Goal: Task Accomplishment & Management: Use online tool/utility

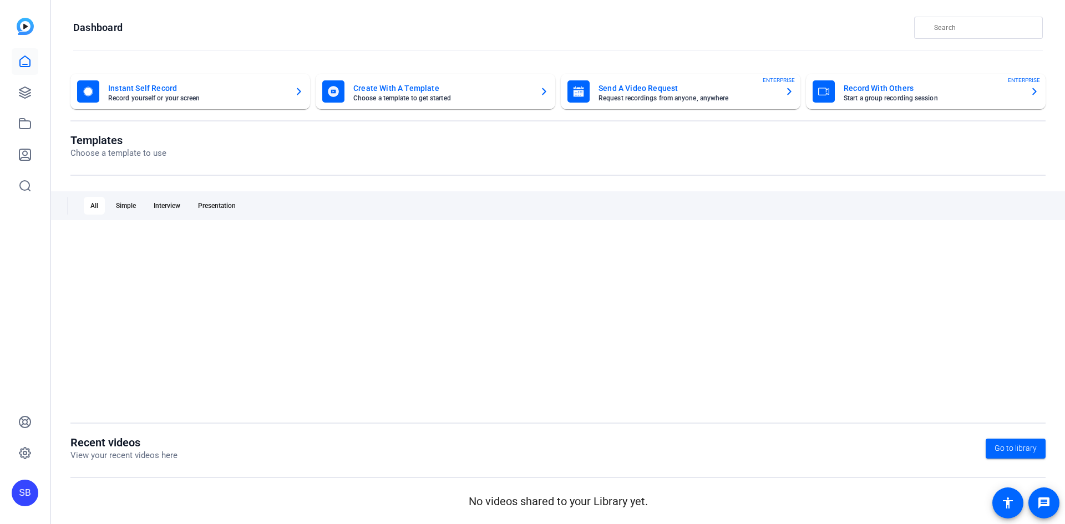
click at [154, 216] on div "All Simple Interview Presentation" at bounding box center [558, 205] width 1014 height 29
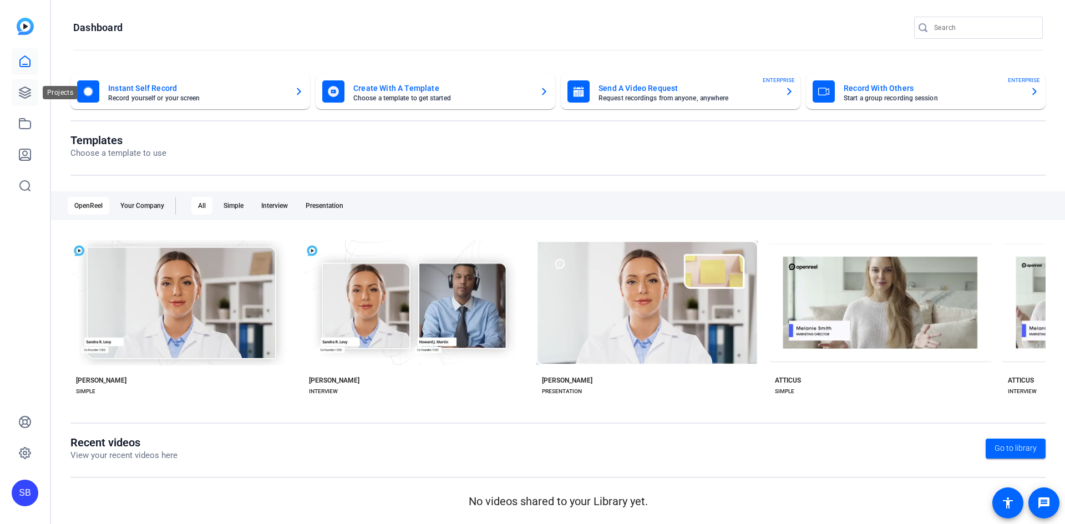
click at [24, 97] on icon at bounding box center [24, 92] width 13 height 13
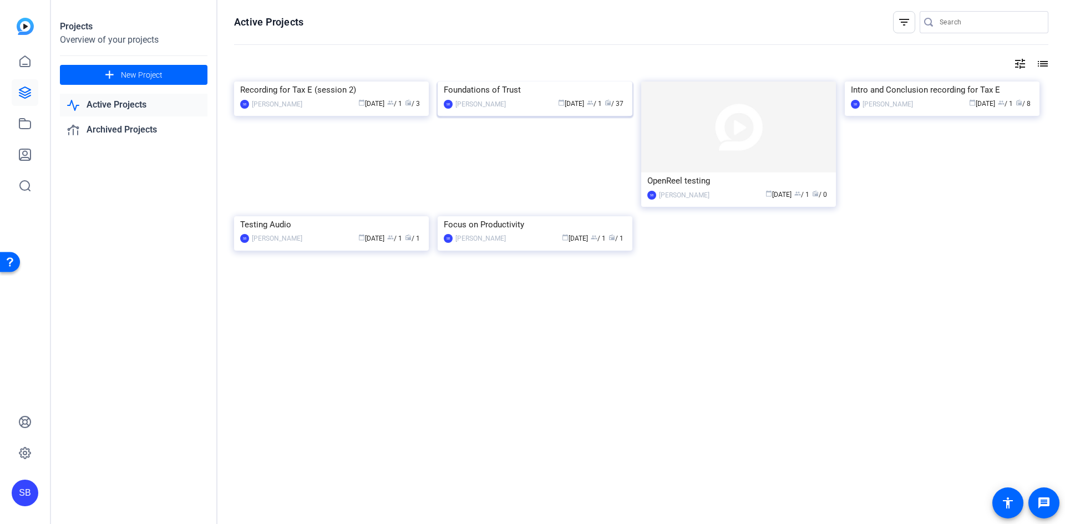
click at [545, 82] on img at bounding box center [535, 82] width 195 height 0
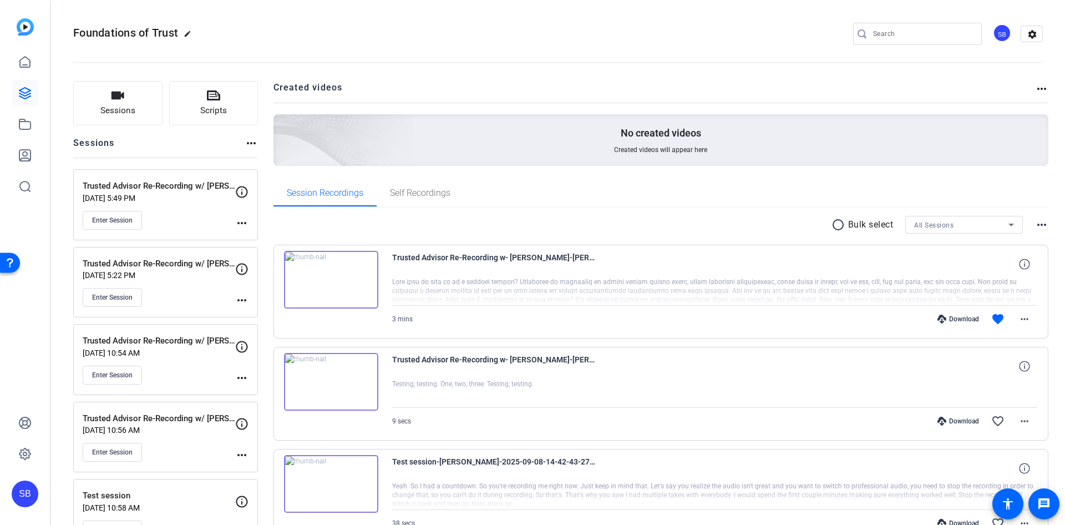
scroll to position [55, 0]
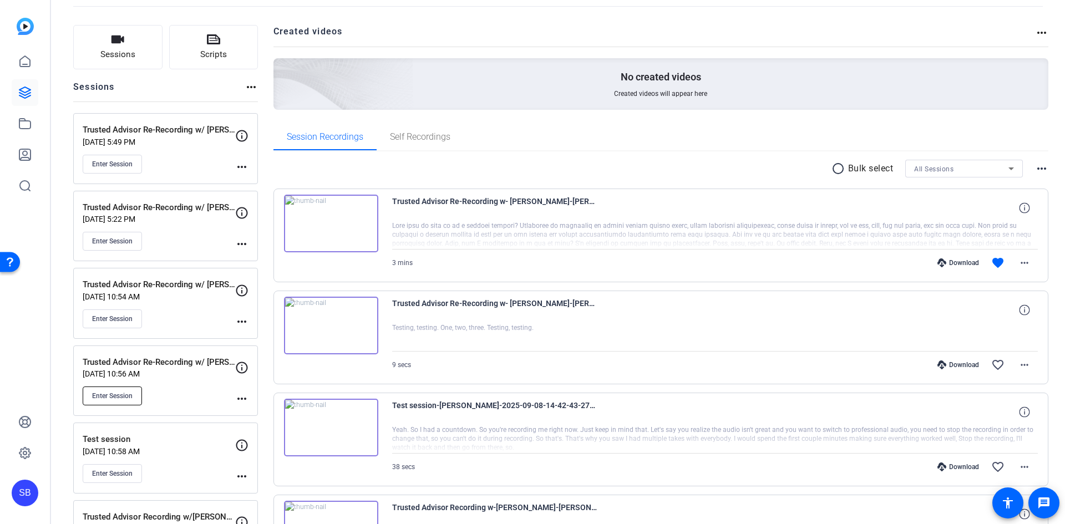
click at [109, 393] on span "Enter Session" at bounding box center [112, 396] width 41 height 9
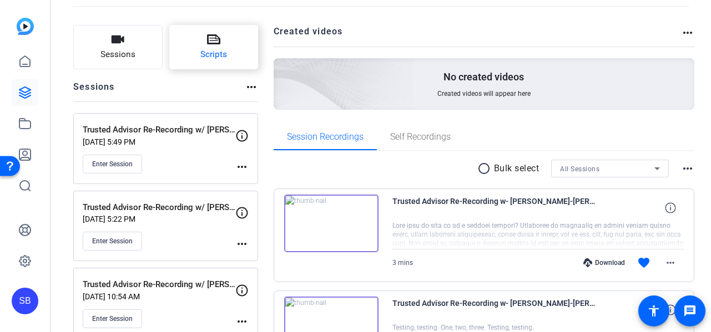
click at [212, 45] on icon at bounding box center [213, 39] width 13 height 13
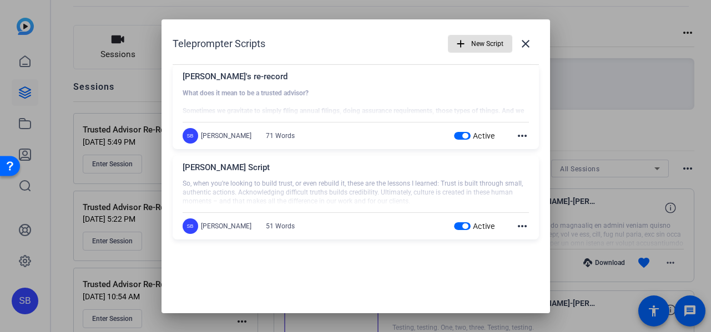
click at [485, 48] on span "New Script" at bounding box center [487, 43] width 32 height 21
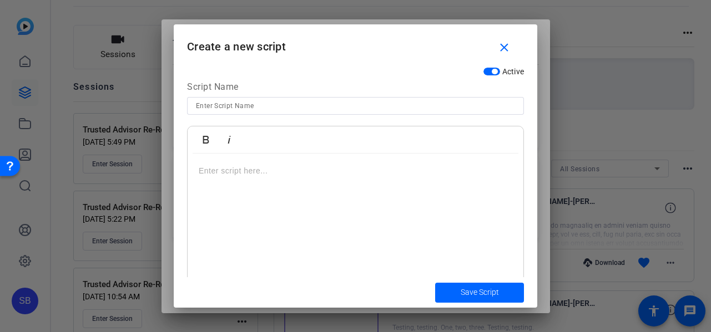
click at [255, 184] on div at bounding box center [356, 223] width 336 height 139
click at [262, 171] on p at bounding box center [355, 171] width 313 height 12
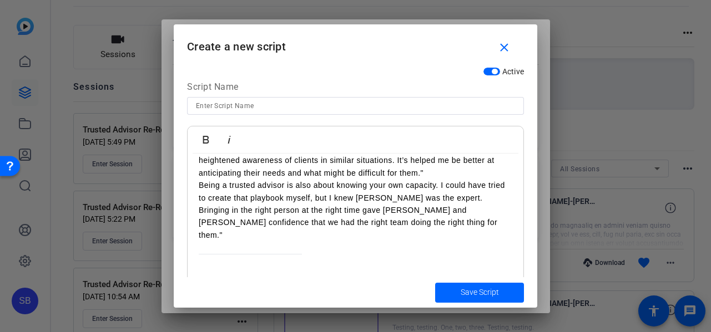
scroll to position [518, 0]
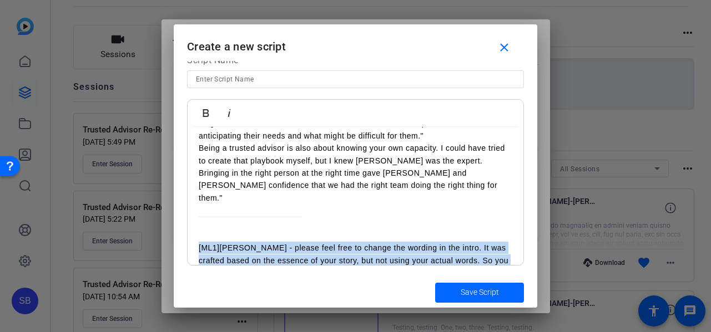
drag, startPoint x: 196, startPoint y: 259, endPoint x: 589, endPoint y: 285, distance: 394.3
click at [589, 286] on div "Teleprompter Scripts add New Script close Trevor's re-record What does it mean …" at bounding box center [355, 166] width 711 height 332
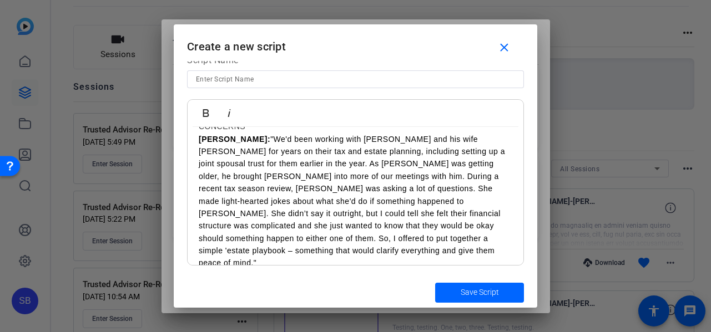
scroll to position [0, 0]
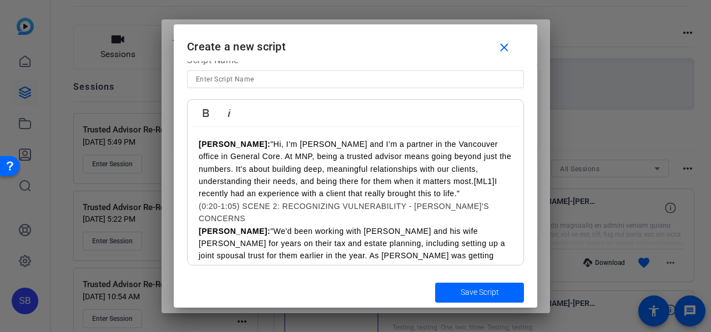
click at [491, 195] on p "Khalid: "Hi, I’m Khalid Amlani and I’m a partner in the Vancouver office in Gen…" at bounding box center [355, 169] width 313 height 62
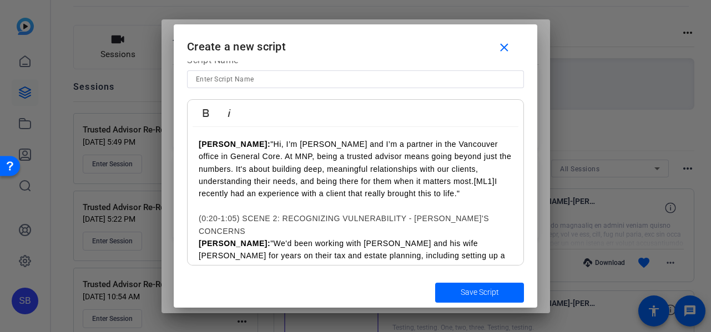
click at [254, 159] on p "Khalid: "Hi, I’m Khalid Amlani and I’m a partner in the Vancouver office in Gen…" at bounding box center [355, 169] width 313 height 62
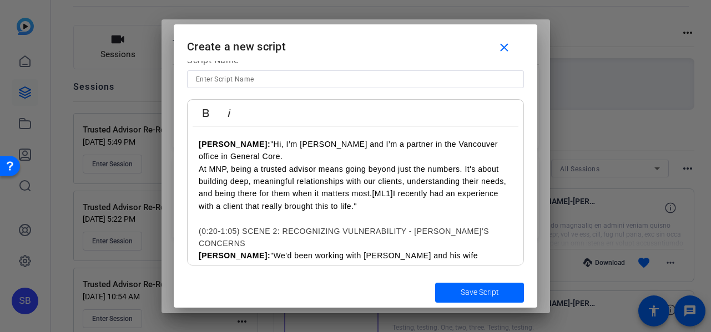
drag, startPoint x: 413, startPoint y: 209, endPoint x: 402, endPoint y: 190, distance: 21.9
click at [402, 190] on p "At MNP, being a trusted advisor means going beyond just the numbers. It's about…" at bounding box center [355, 188] width 313 height 50
click at [424, 198] on p "At MNP, being a trusted advisor means going beyond just the numbers. It's about…" at bounding box center [355, 188] width 313 height 50
click at [432, 211] on p "At MNP, being a trusted advisor means going beyond just the numbers. It's about…" at bounding box center [355, 188] width 313 height 50
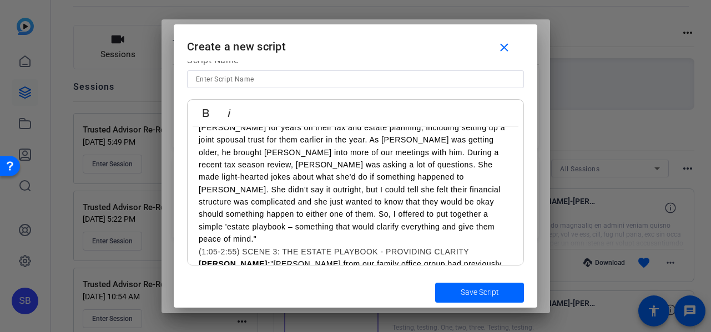
scroll to position [166, 0]
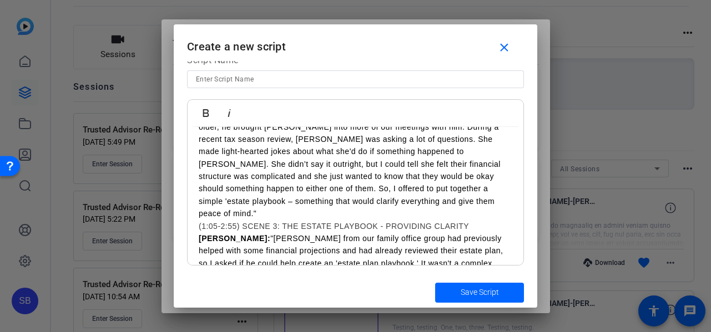
click at [257, 190] on p "Khalid: "We'd been working with John and his wife Peggy for years on their tax …" at bounding box center [355, 151] width 313 height 136
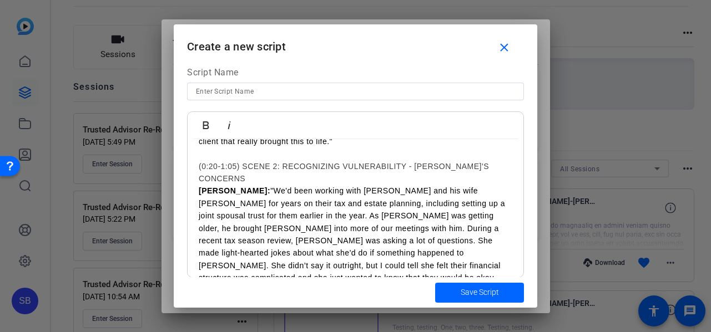
scroll to position [68, 0]
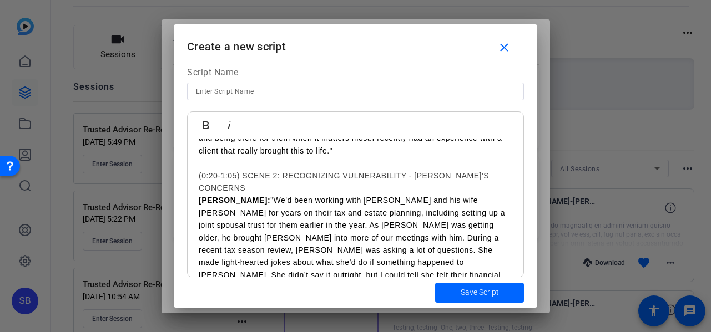
click at [232, 216] on p "Khalid: "We'd been working with John and his wife Peggy for years on their tax …" at bounding box center [355, 262] width 313 height 136
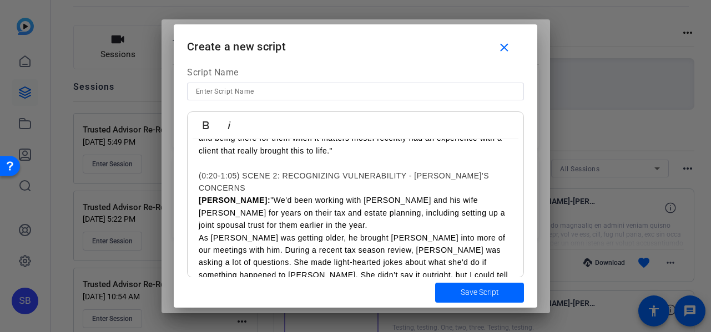
scroll to position [123, 0]
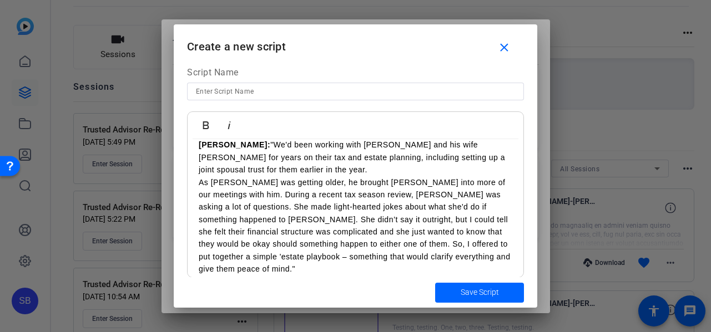
click at [468, 184] on p "As John was getting older, he brought Peggy into more of our meetings with him.…" at bounding box center [355, 225] width 313 height 99
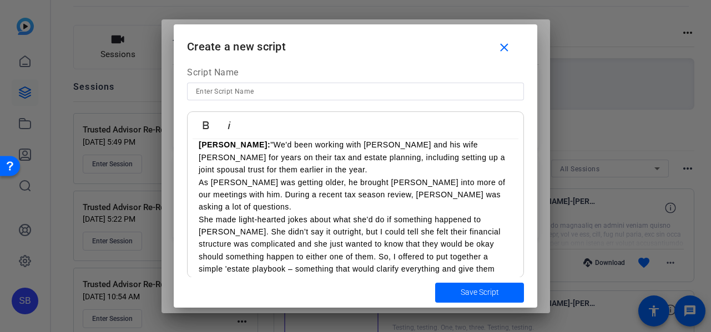
click at [224, 214] on p "She made light-hearted jokes about what she'd do if something happened to John.…" at bounding box center [355, 251] width 313 height 74
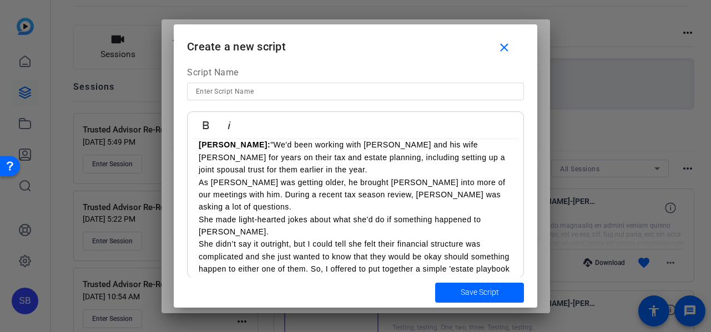
click at [351, 245] on p "She didn’t say it outright, but I could tell she felt their financial structure…" at bounding box center [355, 263] width 313 height 50
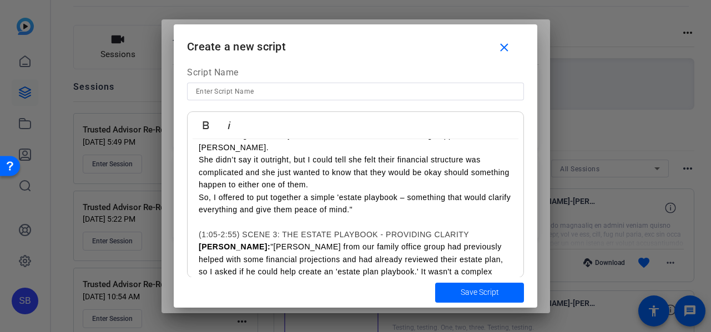
scroll to position [234, 0]
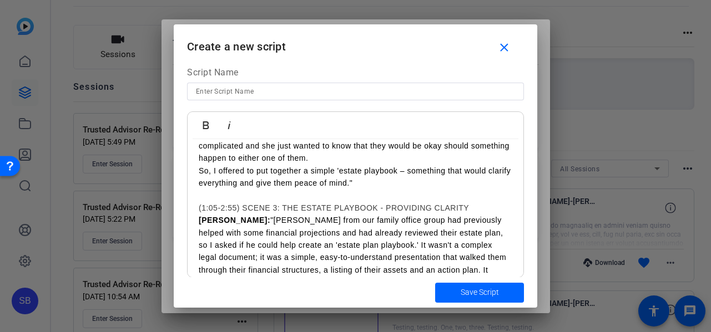
click at [381, 220] on p "Khalid: "Steve Ivacko from our family office group had previously helped with s…" at bounding box center [355, 270] width 313 height 112
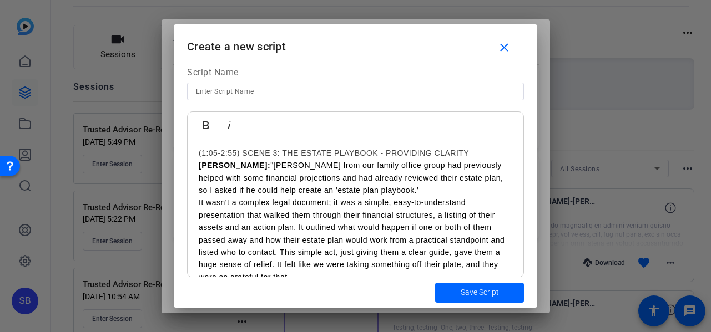
scroll to position [290, 0]
click at [298, 200] on p "It wasn't a complex legal document; it was a simple, easy-to-understand present…" at bounding box center [355, 239] width 313 height 87
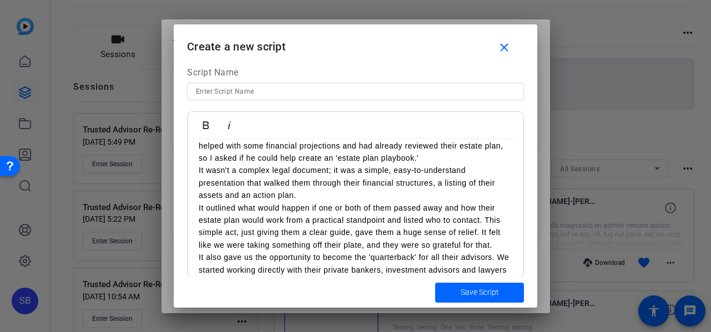
scroll to position [345, 0]
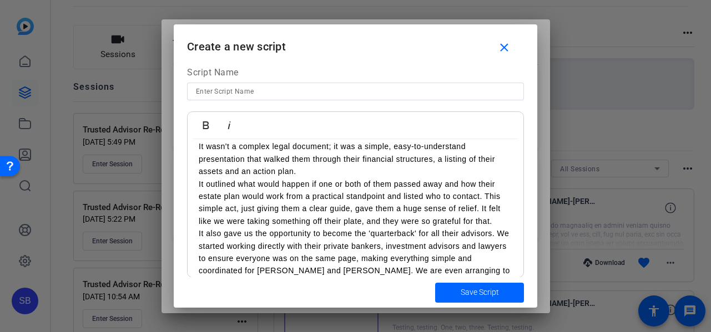
click at [484, 178] on p "It outlined what would happen if one or both of them passed away and how their …" at bounding box center [355, 203] width 313 height 50
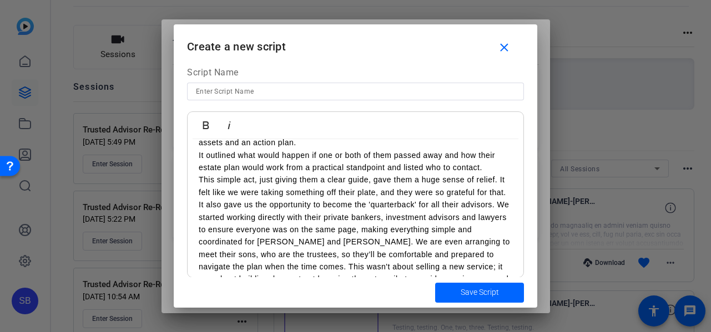
scroll to position [401, 0]
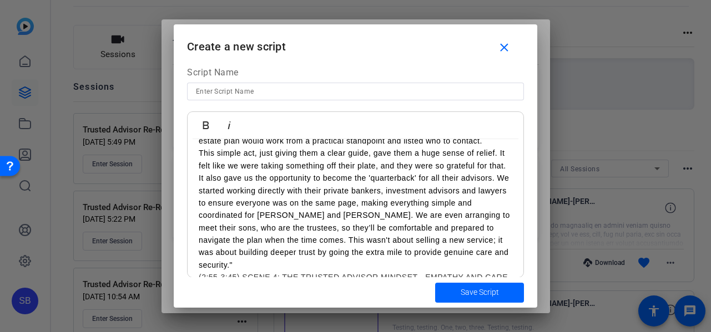
click at [338, 201] on p "It also gave us the opportunity to become the 'quarterback' for all their advis…" at bounding box center [355, 221] width 313 height 99
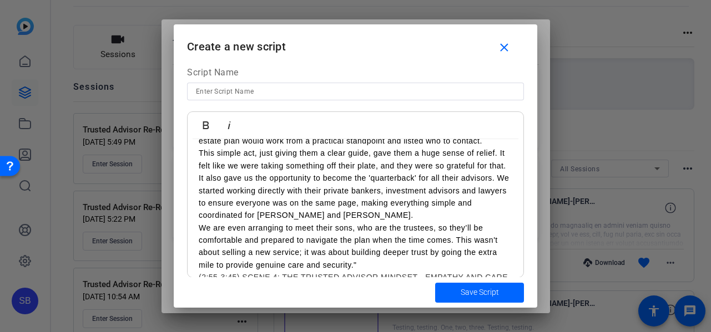
scroll to position [456, 0]
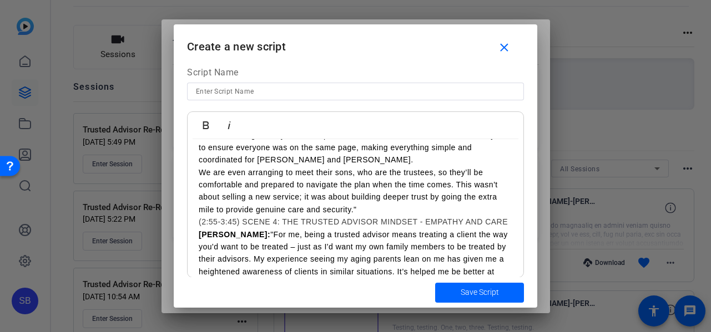
click at [455, 173] on p "We are even arranging to meet their sons, who are the trustees, so they’ll be c…" at bounding box center [355, 191] width 313 height 50
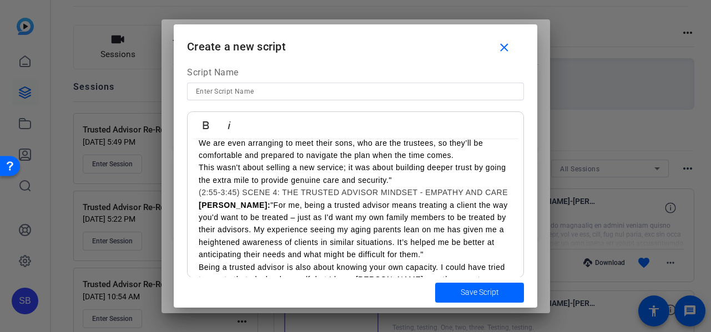
scroll to position [512, 0]
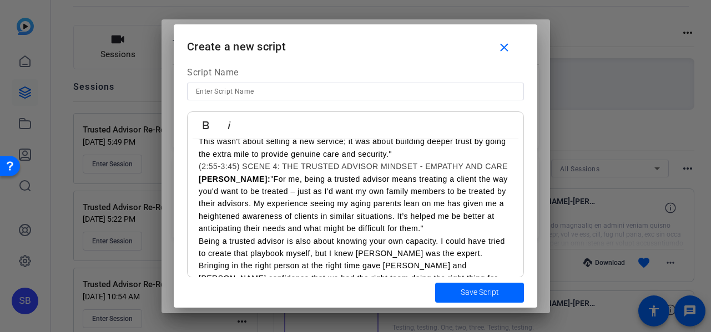
click at [254, 205] on p "Khalid: "For me, being a trusted advisor means treating a client the way you'd …" at bounding box center [355, 204] width 313 height 62
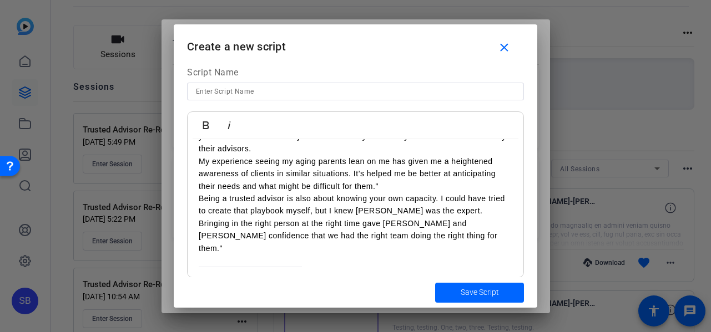
scroll to position [567, 0]
click at [352, 174] on p "My experience seeing my aging parents lean on me has given me a heightened awar…" at bounding box center [355, 173] width 313 height 37
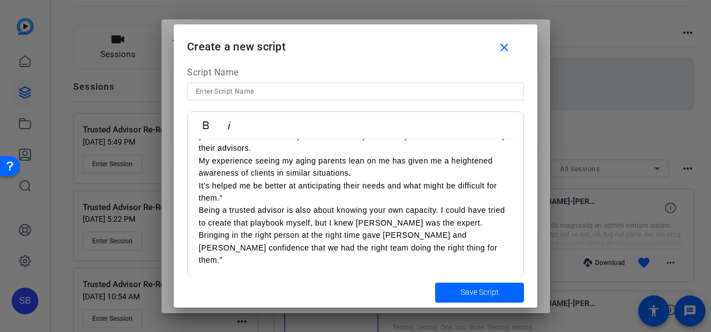
click at [458, 223] on p "Being a trusted advisor is also about knowing your own capacity. I could have t…" at bounding box center [355, 235] width 313 height 62
click at [484, 294] on span "Save Script" at bounding box center [480, 293] width 38 height 12
click at [495, 294] on span "Save Script" at bounding box center [480, 293] width 38 height 12
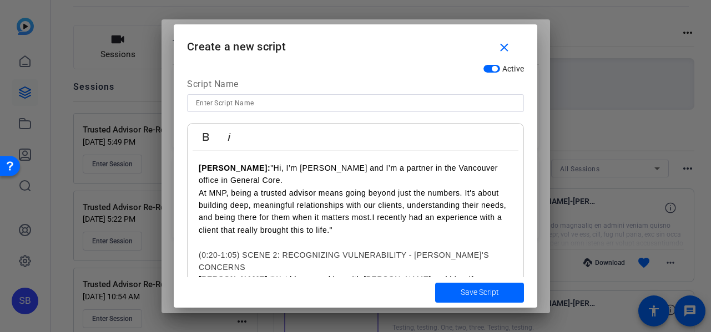
scroll to position [0, 0]
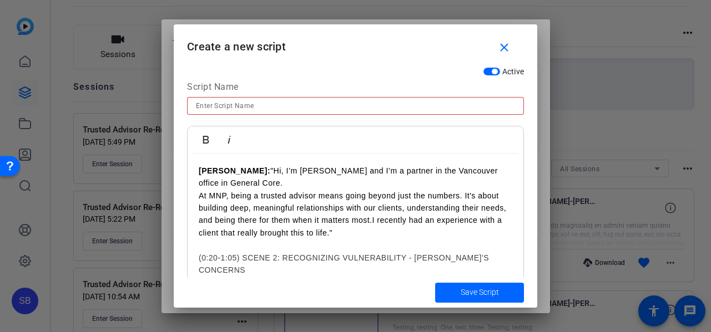
click at [238, 106] on input at bounding box center [355, 105] width 319 height 13
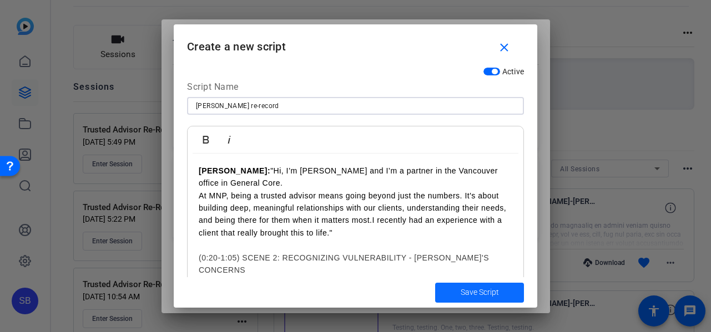
type input "Khalid re-record"
click at [480, 292] on span "Save Script" at bounding box center [480, 293] width 38 height 12
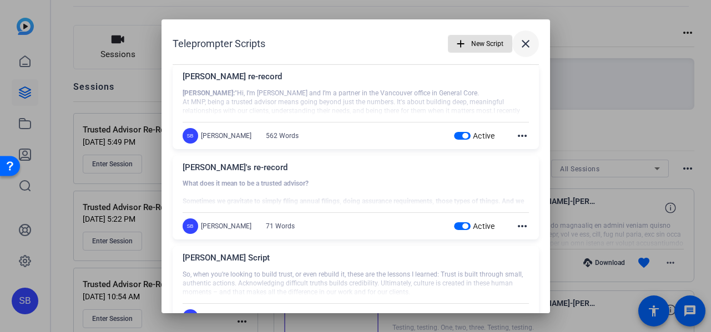
click at [520, 42] on mat-icon "close" at bounding box center [525, 43] width 13 height 13
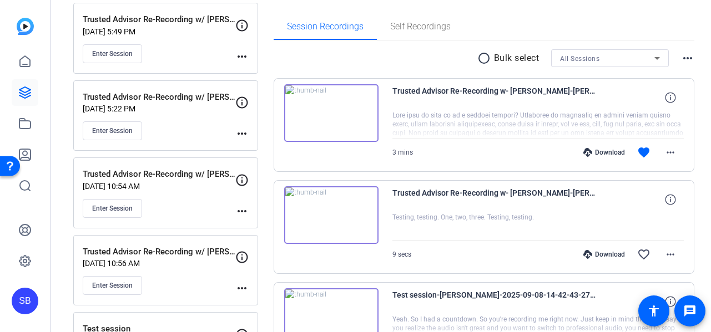
scroll to position [166, 0]
click at [122, 287] on span "Enter Session" at bounding box center [112, 285] width 41 height 9
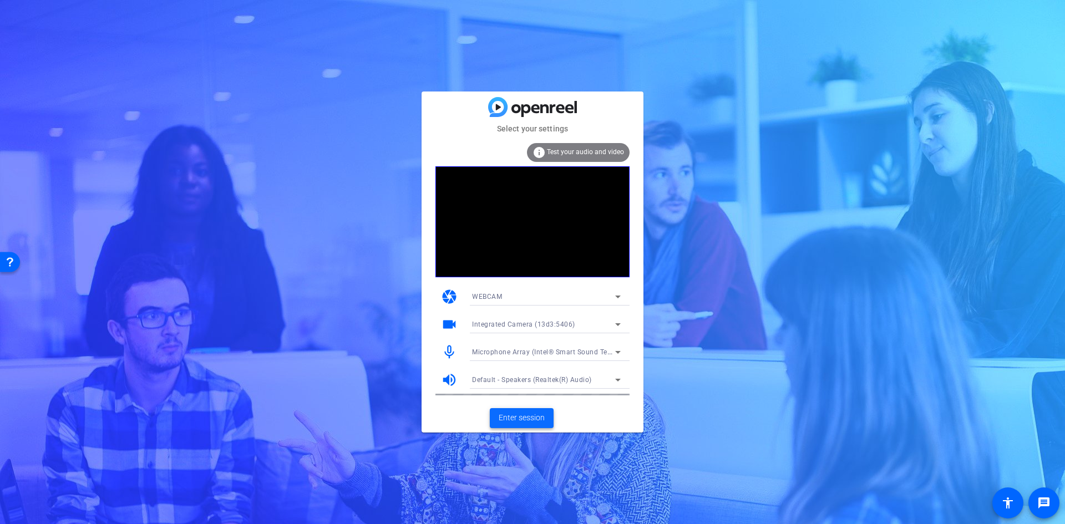
click at [530, 416] on span "Enter session" at bounding box center [522, 418] width 46 height 12
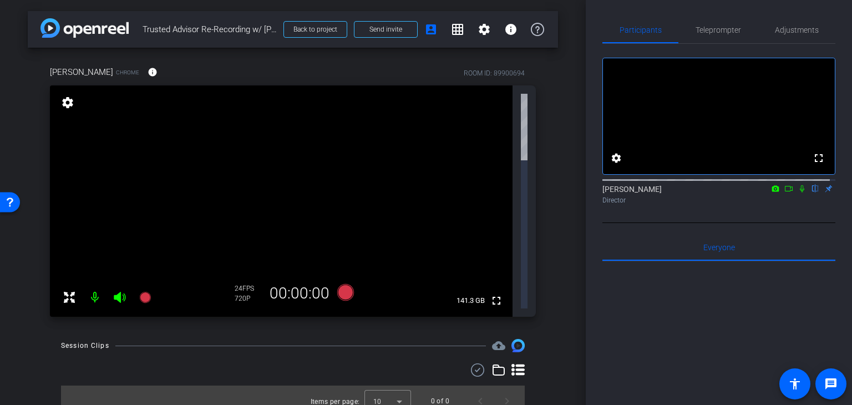
click at [504, 345] on div "arrow_back Trusted Advisor Re-Recording w/ Khalid Amlani - 2 Back to project Se…" at bounding box center [293, 202] width 586 height 405
click at [457, 31] on mat-icon "grid_on" at bounding box center [457, 29] width 13 height 13
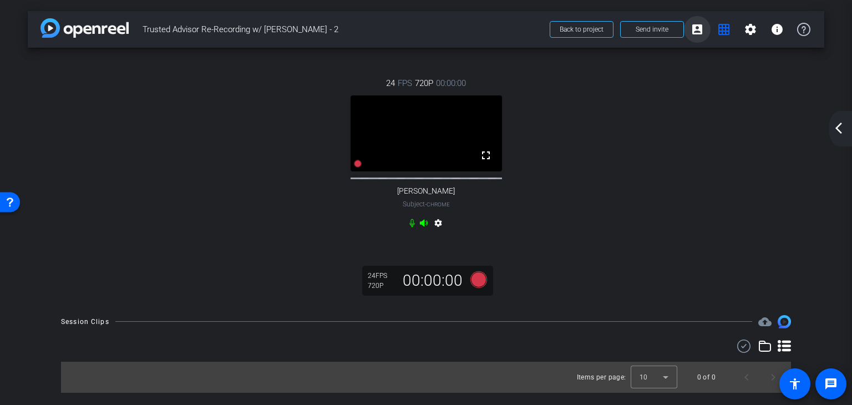
click at [702, 27] on mat-icon "account_box" at bounding box center [697, 29] width 13 height 13
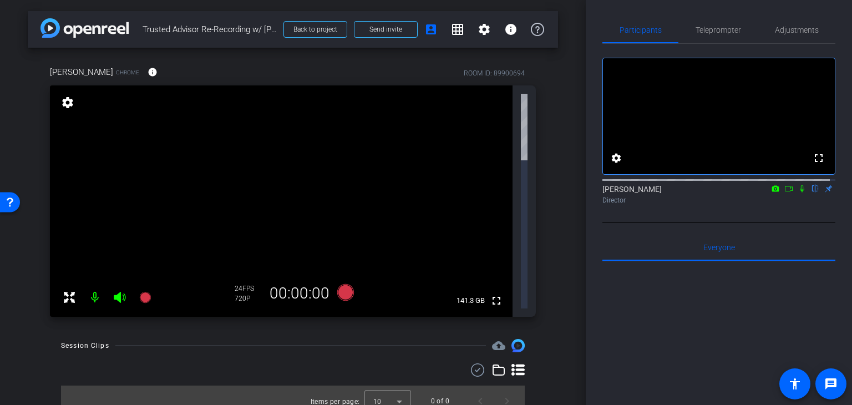
click at [326, 307] on div "arrow_back Trusted Advisor Re-Recording w/ Khalid Amlani - 2 Back to project Se…" at bounding box center [293, 202] width 586 height 405
click at [482, 363] on icon at bounding box center [477, 369] width 17 height 13
click at [473, 358] on span at bounding box center [466, 371] width 39 height 27
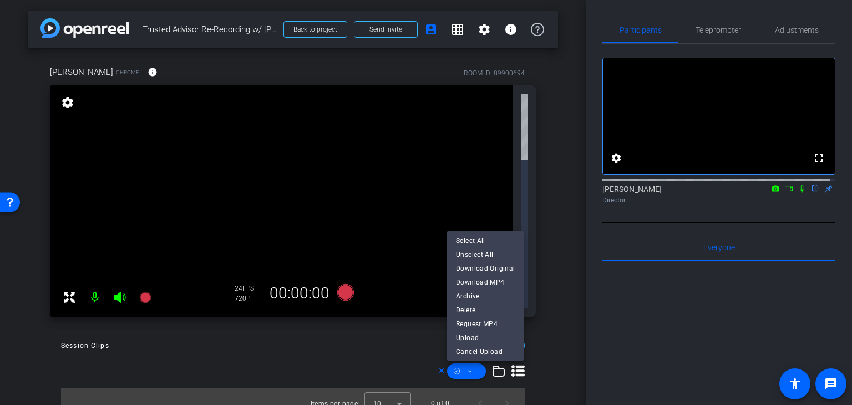
click at [442, 223] on div at bounding box center [426, 202] width 852 height 405
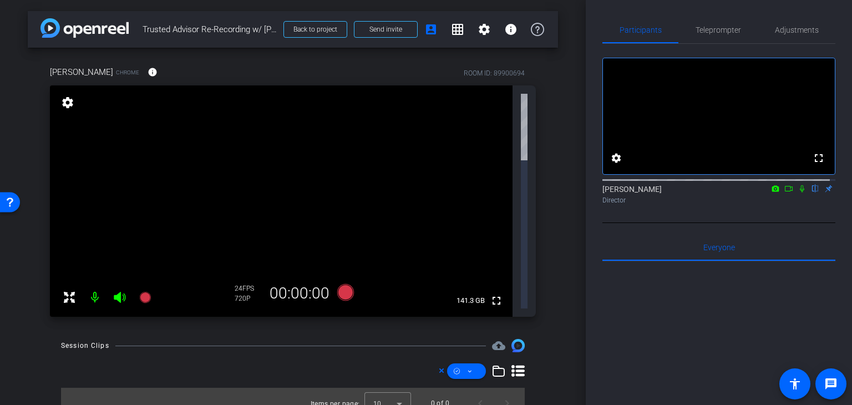
click at [439, 364] on icon at bounding box center [442, 370] width 6 height 13
click at [229, 68] on div "Leslie Holgate Chrome info ROOM ID: 89900694" at bounding box center [293, 72] width 486 height 27
click at [714, 31] on span "Teleprompter" at bounding box center [718, 30] width 45 height 8
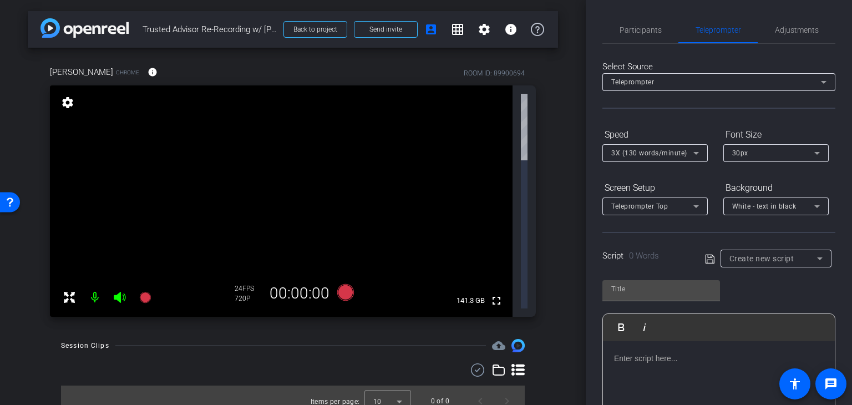
click at [813, 259] on icon at bounding box center [819, 258] width 13 height 13
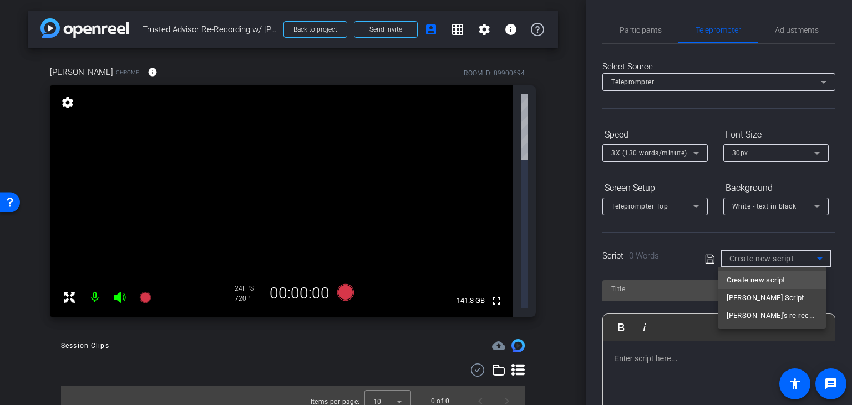
click at [812, 259] on div at bounding box center [426, 202] width 852 height 405
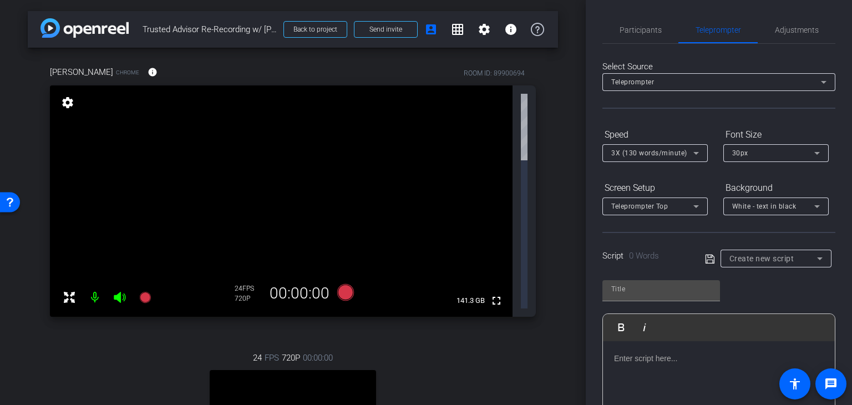
click at [816, 256] on icon at bounding box center [819, 258] width 13 height 13
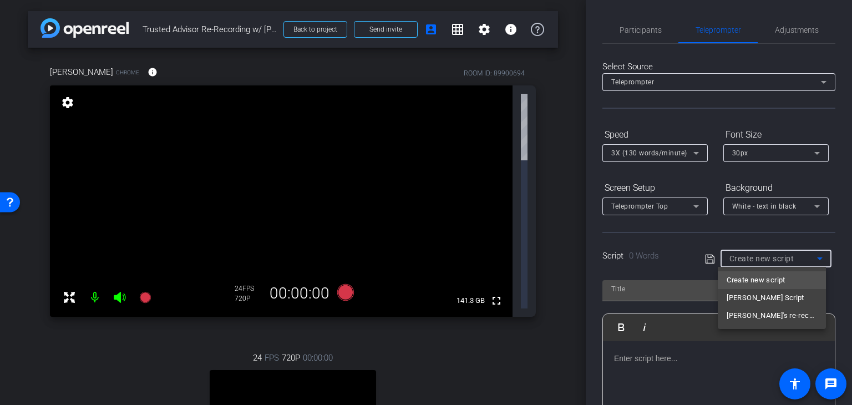
click at [554, 138] on div at bounding box center [426, 202] width 852 height 405
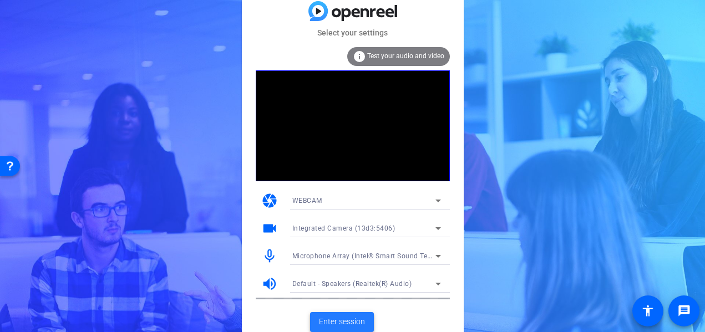
click at [351, 320] on span "Enter session" at bounding box center [342, 322] width 46 height 12
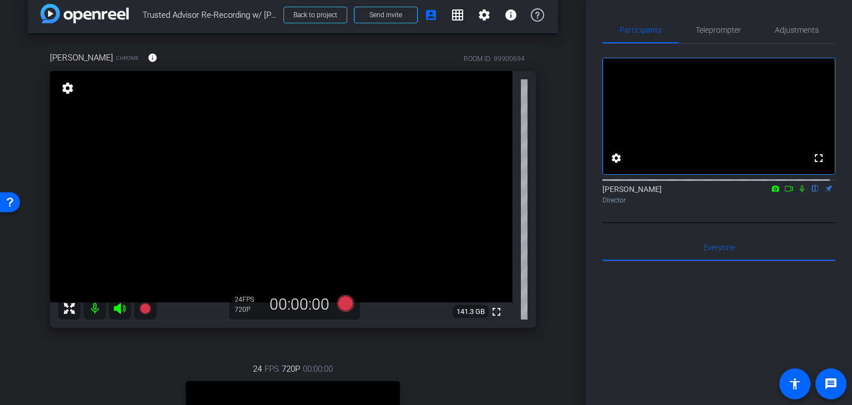
scroll to position [55, 0]
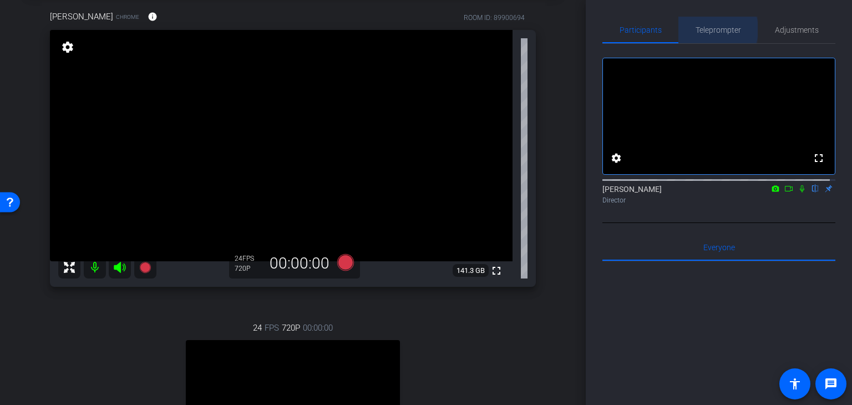
click at [706, 29] on span "Teleprompter" at bounding box center [718, 30] width 45 height 8
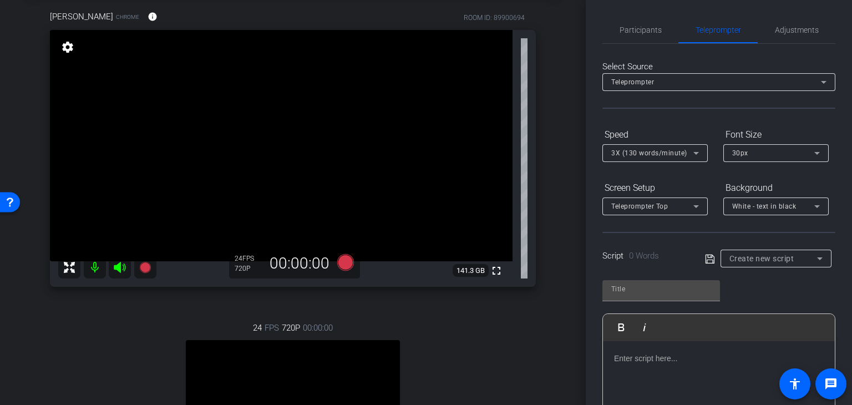
click at [710, 260] on icon at bounding box center [819, 258] width 13 height 13
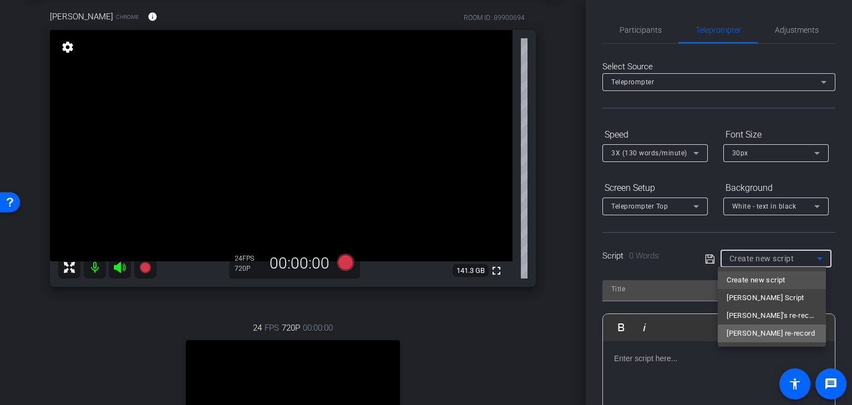
click at [710, 332] on span "Khalid re-record" at bounding box center [771, 333] width 88 height 13
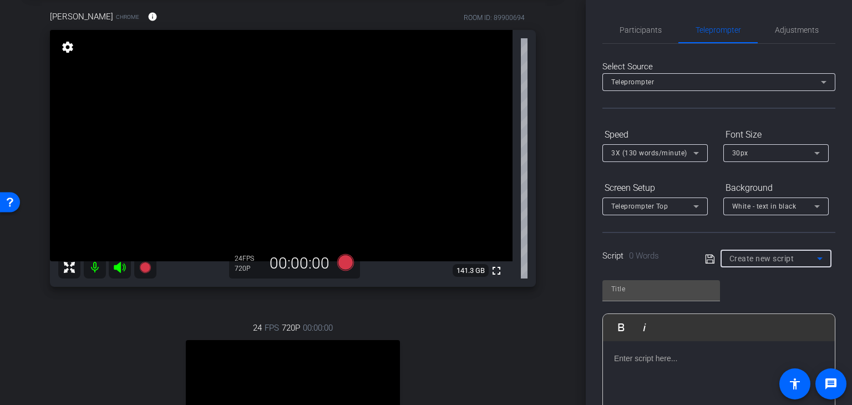
type input "Khalid re-record"
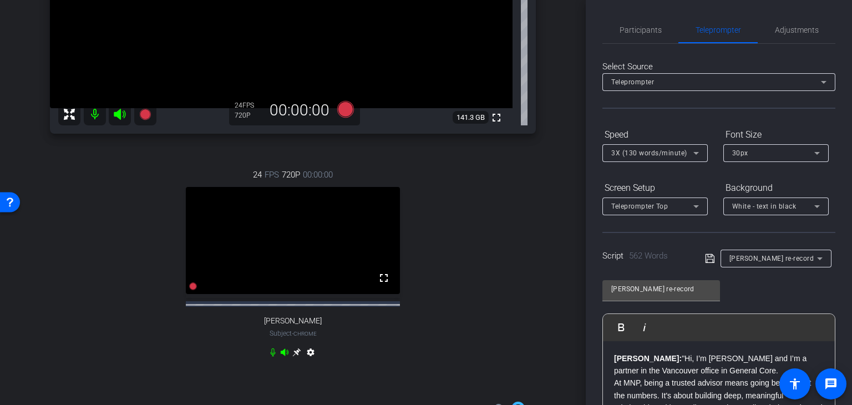
scroll to position [293, 0]
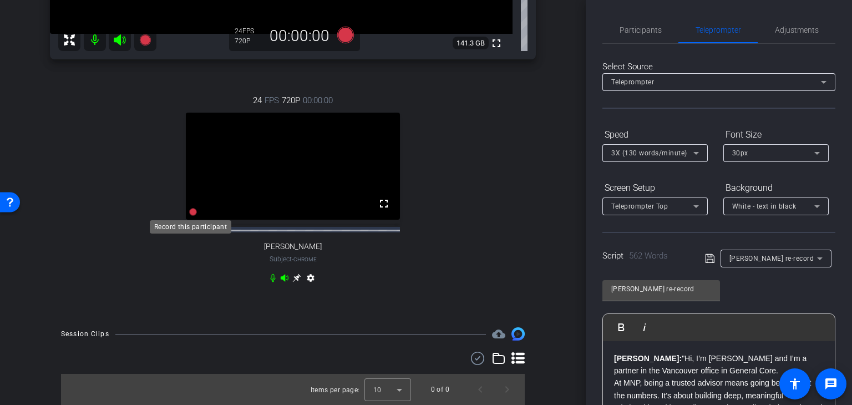
click at [190, 212] on icon at bounding box center [193, 212] width 8 height 8
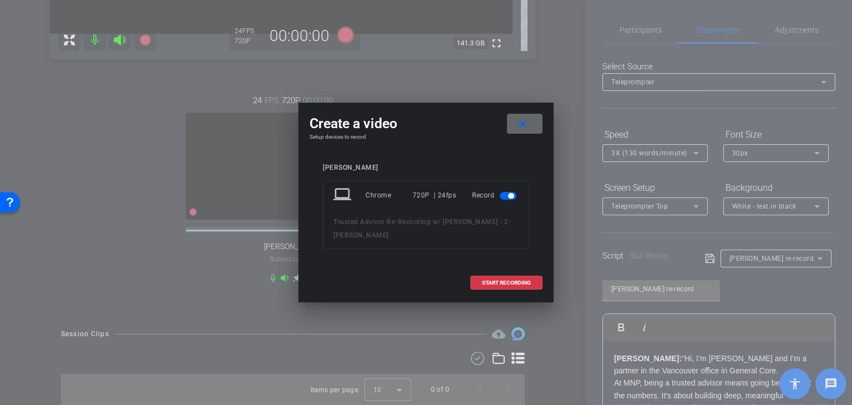
click at [523, 120] on mat-icon "close" at bounding box center [523, 124] width 14 height 14
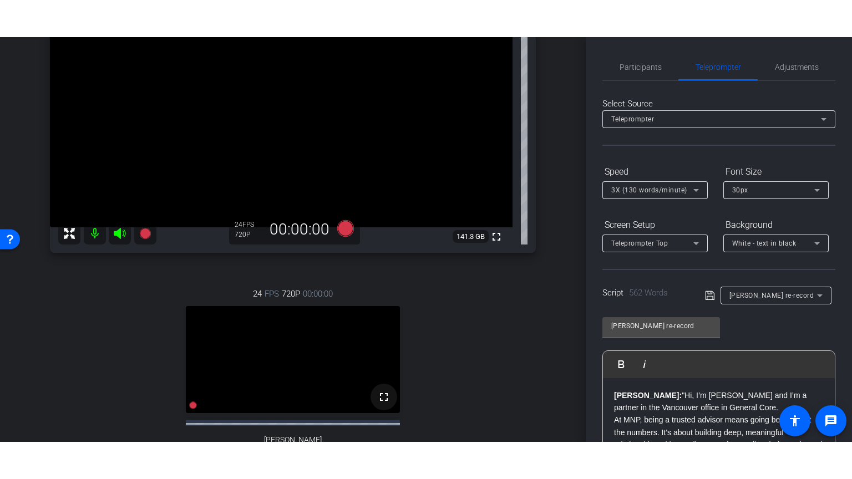
scroll to position [237, 0]
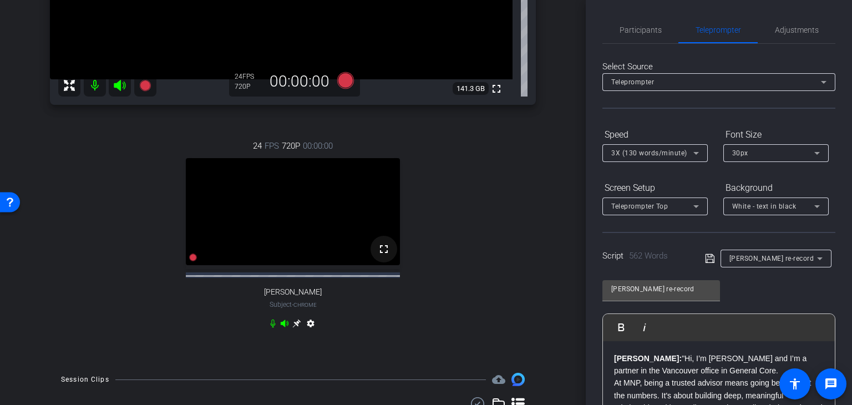
click at [379, 256] on mat-icon "fullscreen" at bounding box center [383, 248] width 13 height 13
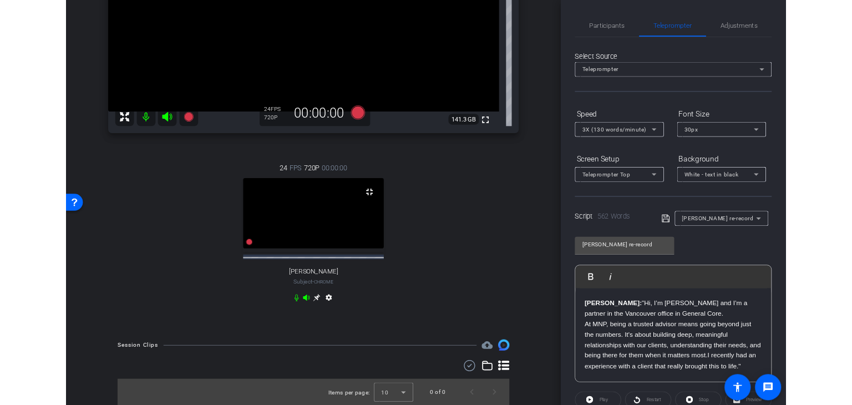
scroll to position [110, 0]
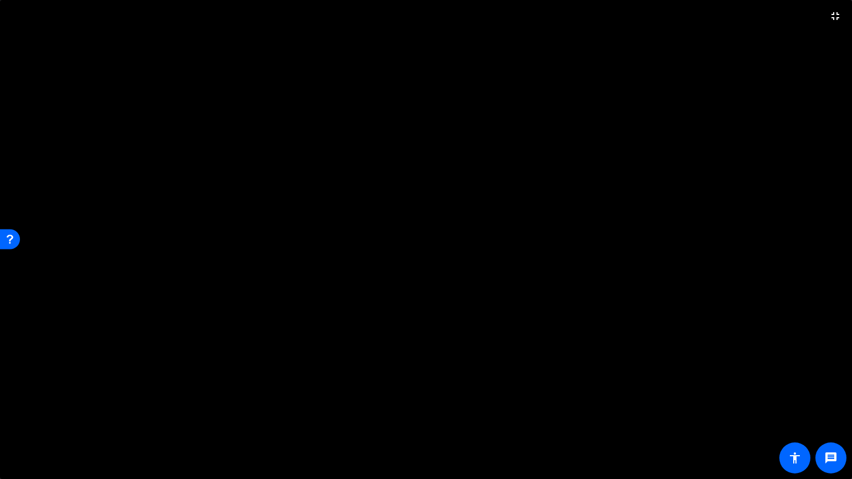
click at [453, 187] on video at bounding box center [426, 239] width 852 height 479
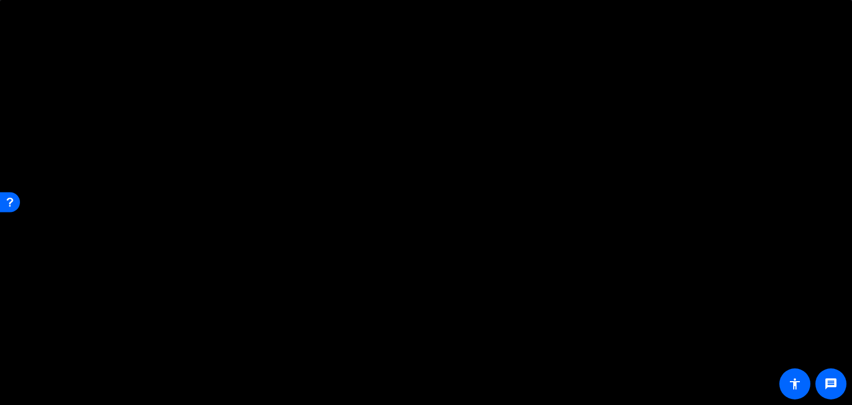
scroll to position [293, 0]
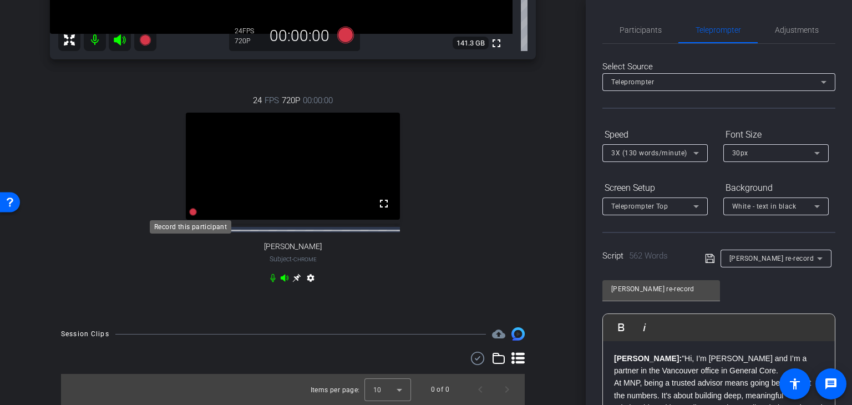
click at [191, 211] on icon at bounding box center [193, 212] width 8 height 8
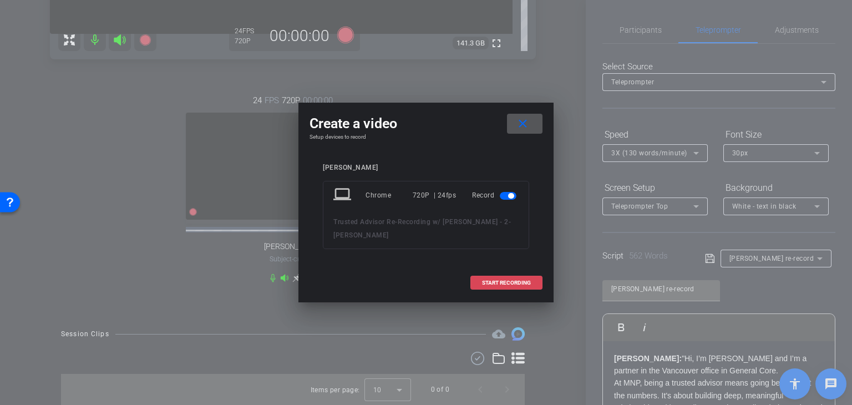
click at [518, 280] on span "START RECORDING" at bounding box center [506, 283] width 49 height 6
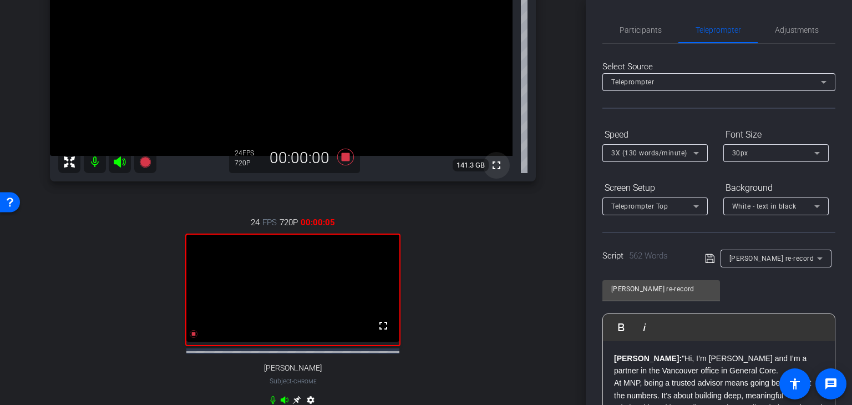
scroll to position [237, 0]
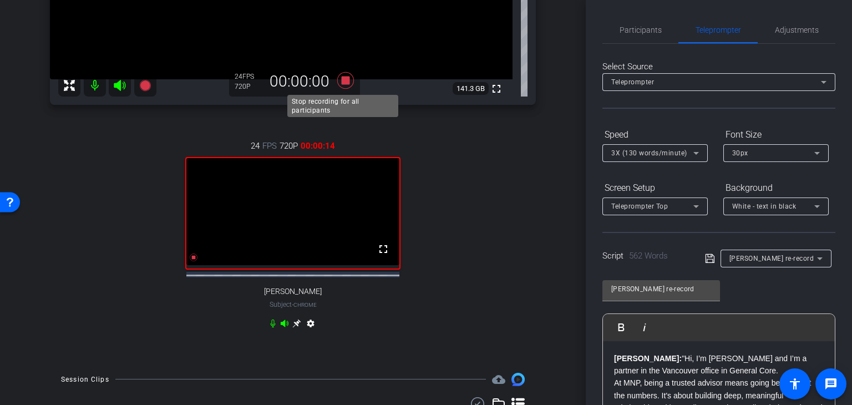
click at [343, 79] on icon at bounding box center [345, 80] width 17 height 17
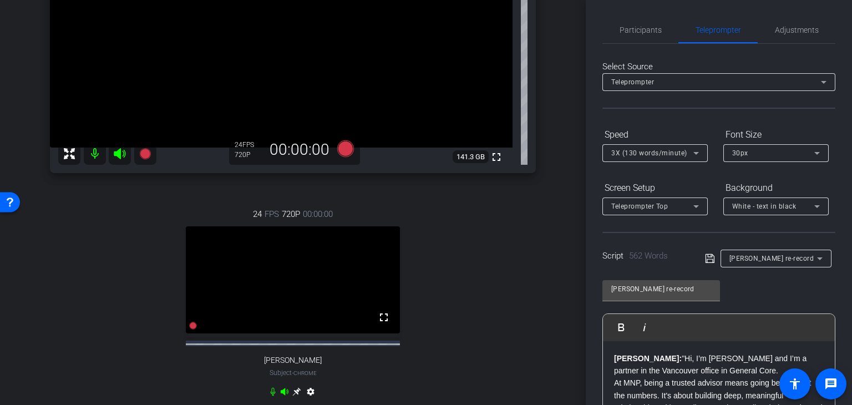
scroll to position [318, 0]
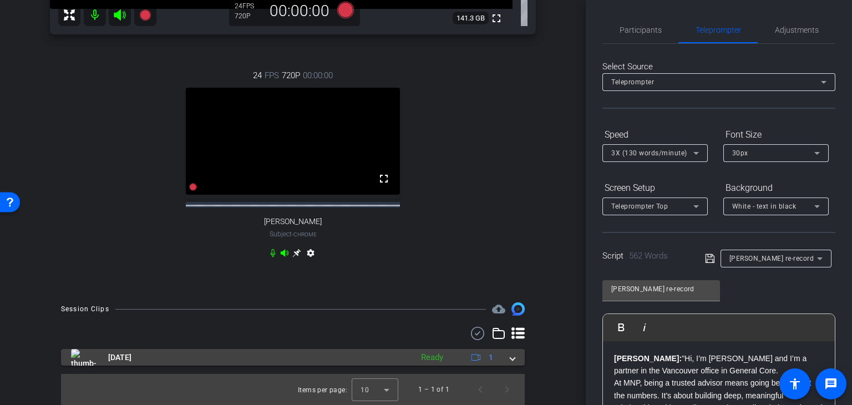
click at [122, 332] on span "Sep 16, 2025" at bounding box center [119, 358] width 23 height 12
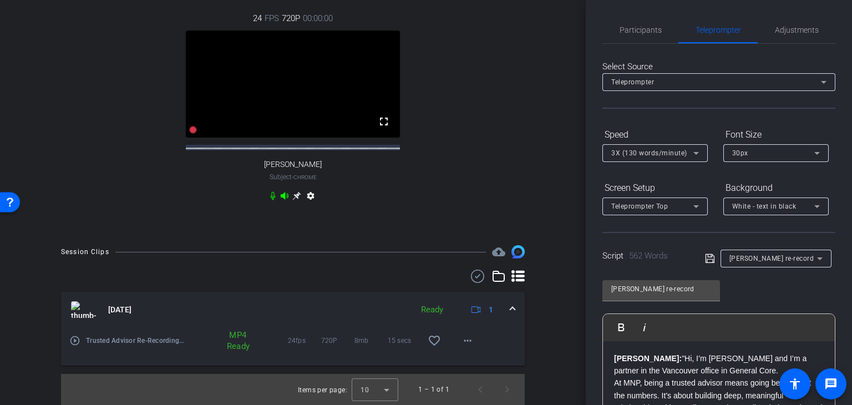
scroll to position [375, 0]
click at [79, 332] on mat-icon "play_circle_outline" at bounding box center [74, 340] width 11 height 11
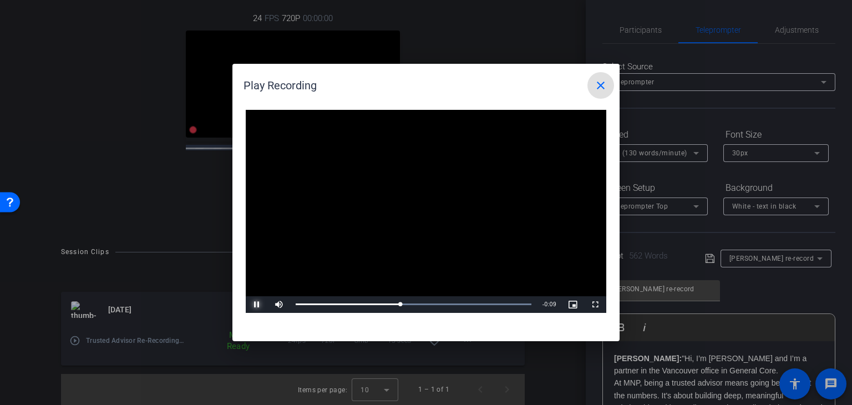
click at [259, 305] on span "Video Player" at bounding box center [257, 305] width 22 height 0
click at [604, 83] on mat-icon "close" at bounding box center [600, 85] width 13 height 13
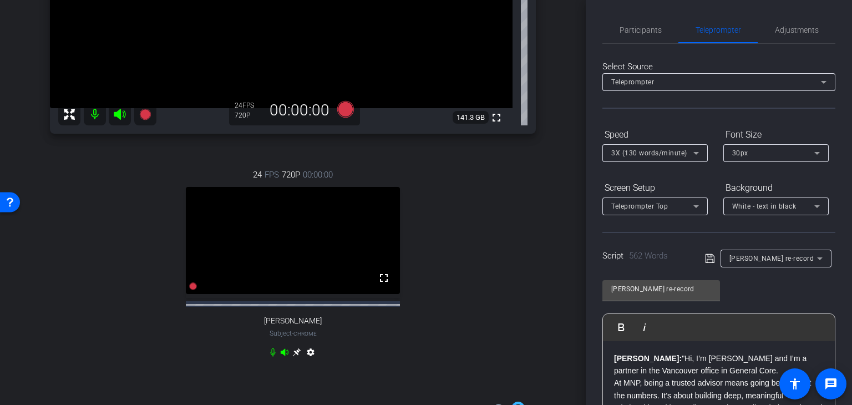
scroll to position [98, 0]
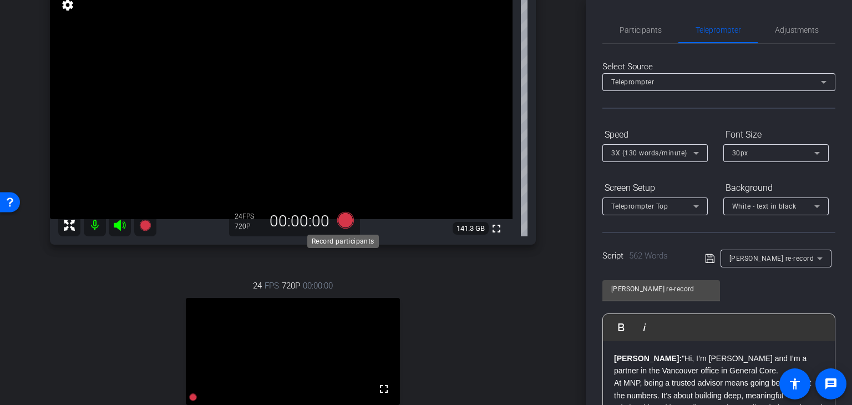
click at [340, 222] on icon at bounding box center [345, 220] width 17 height 17
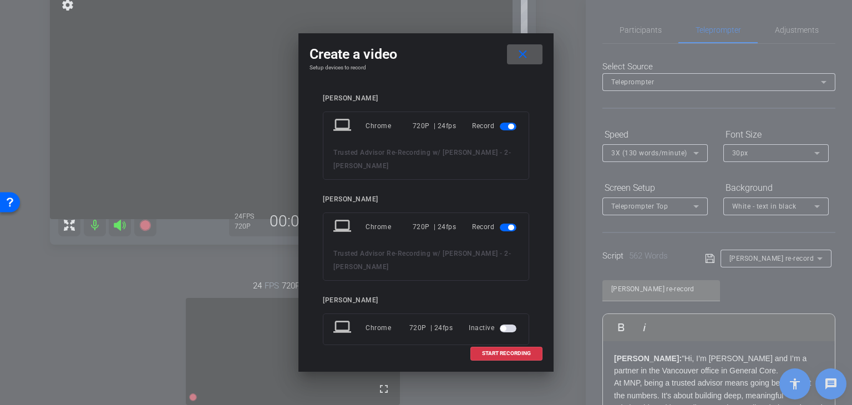
click at [500, 126] on span "button" at bounding box center [508, 127] width 17 height 8
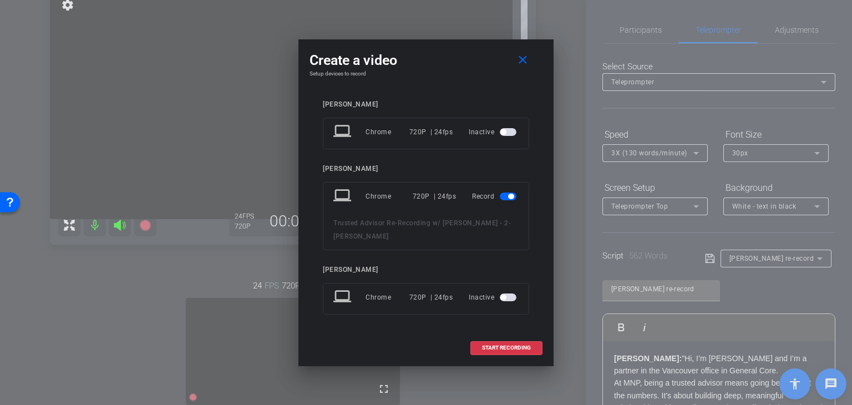
scroll to position [209, 0]
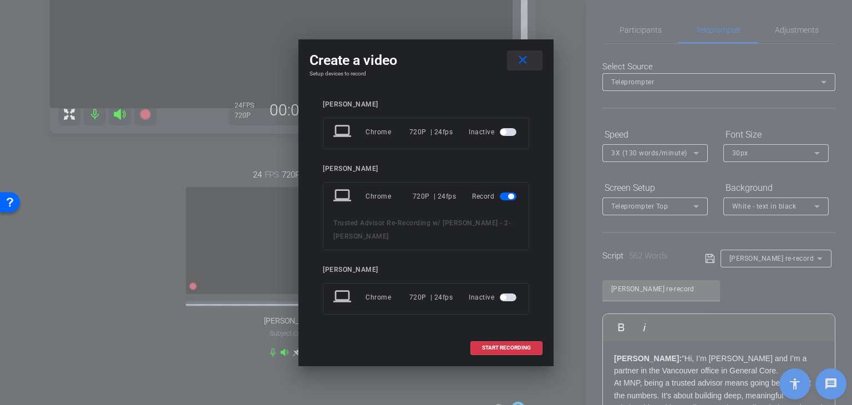
click at [524, 59] on mat-icon "close" at bounding box center [523, 60] width 14 height 14
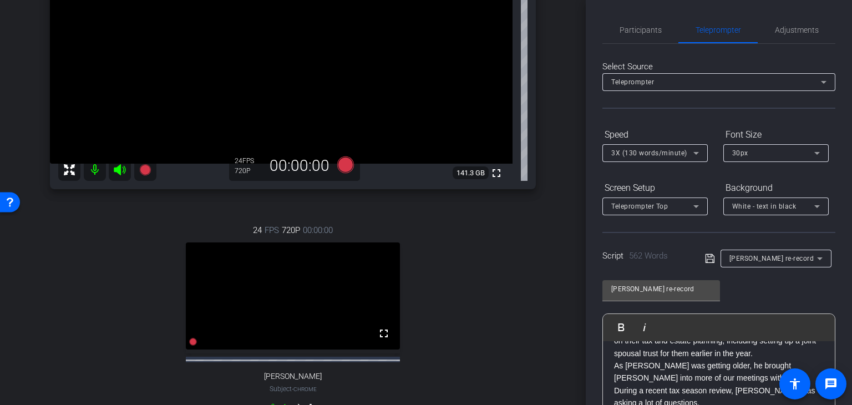
scroll to position [222, 0]
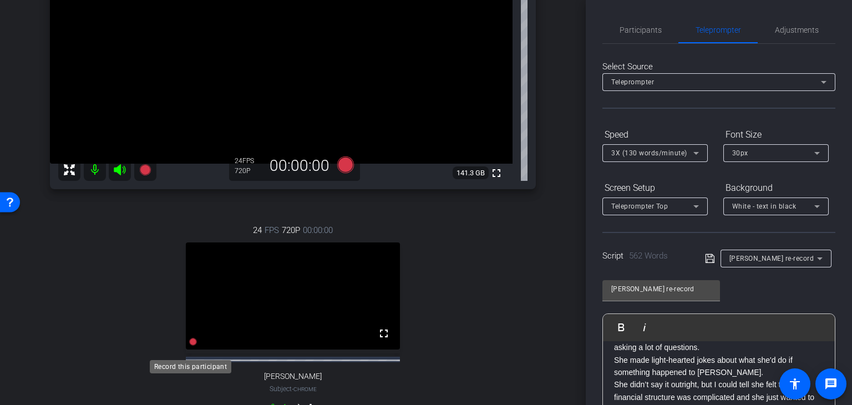
click at [189, 332] on icon at bounding box center [193, 342] width 8 height 8
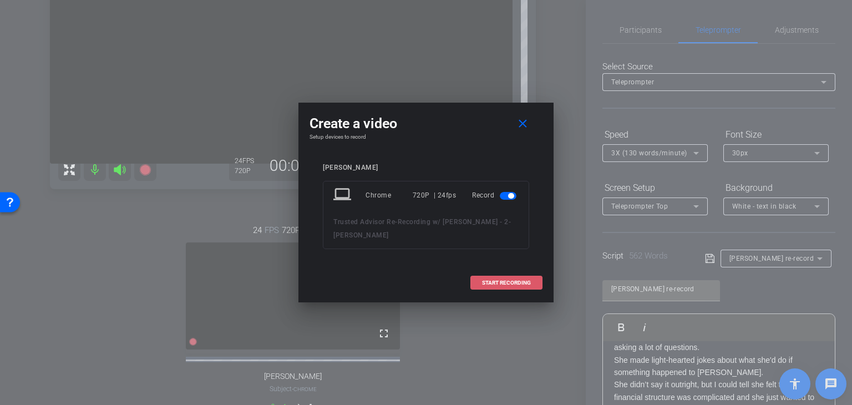
click at [513, 283] on span "START RECORDING" at bounding box center [506, 283] width 49 height 6
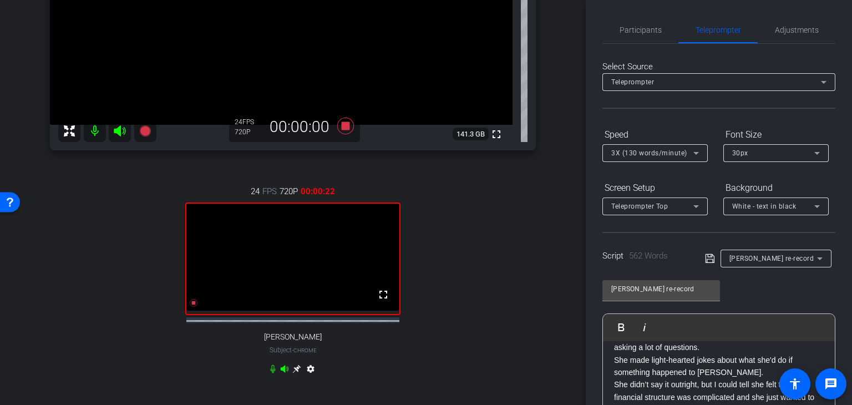
scroll to position [209, 0]
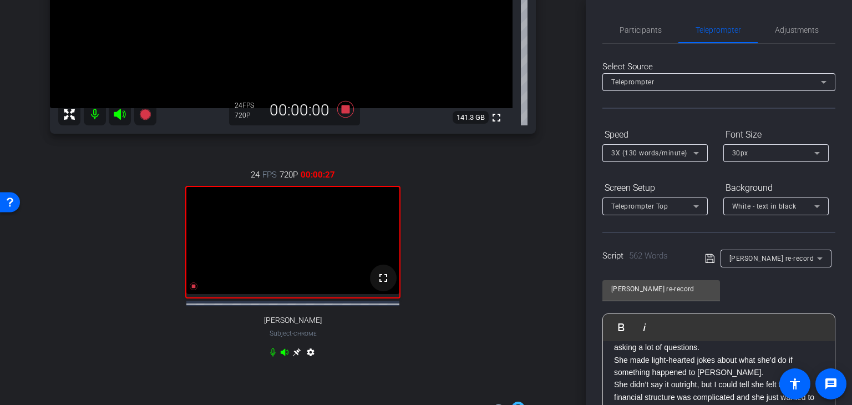
click at [380, 285] on mat-icon "fullscreen" at bounding box center [383, 277] width 13 height 13
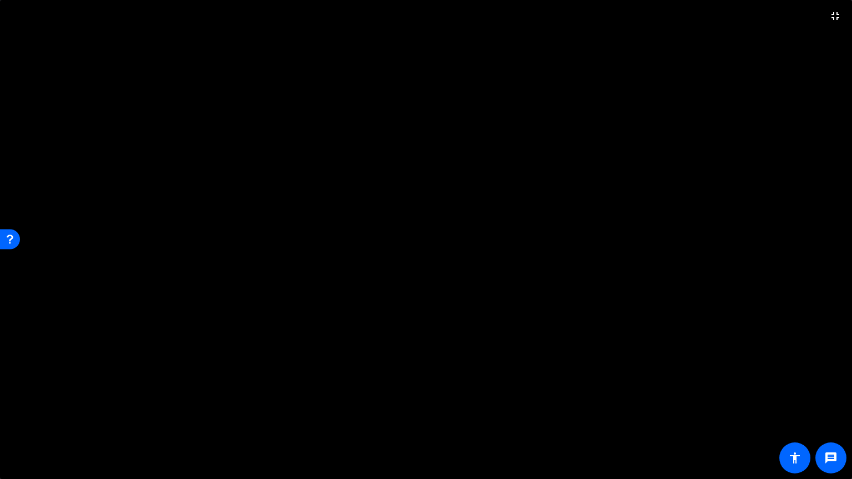
click at [563, 111] on video at bounding box center [426, 239] width 852 height 479
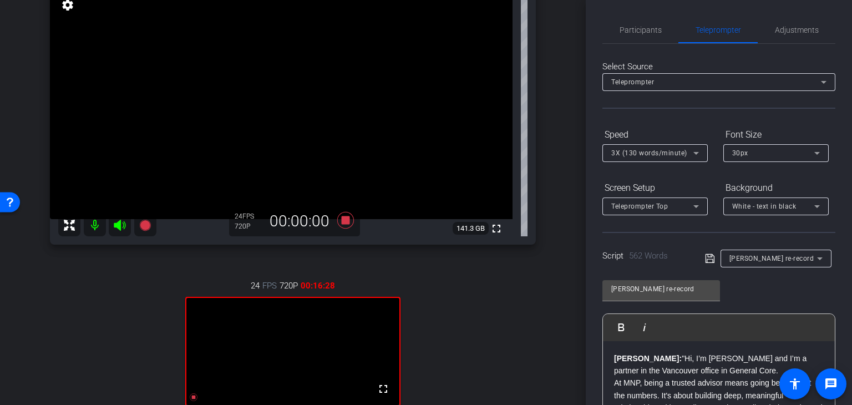
scroll to position [55, 0]
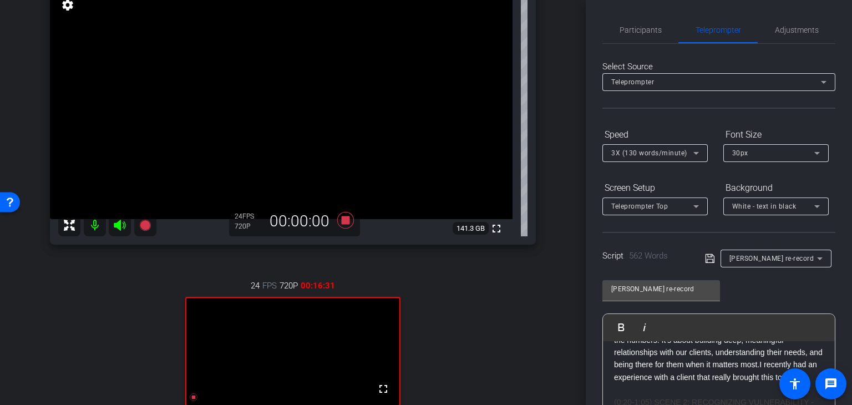
click at [710, 332] on p "At MNP, being a trusted advisor means going beyond just the numbers. It's about…" at bounding box center [719, 352] width 210 height 62
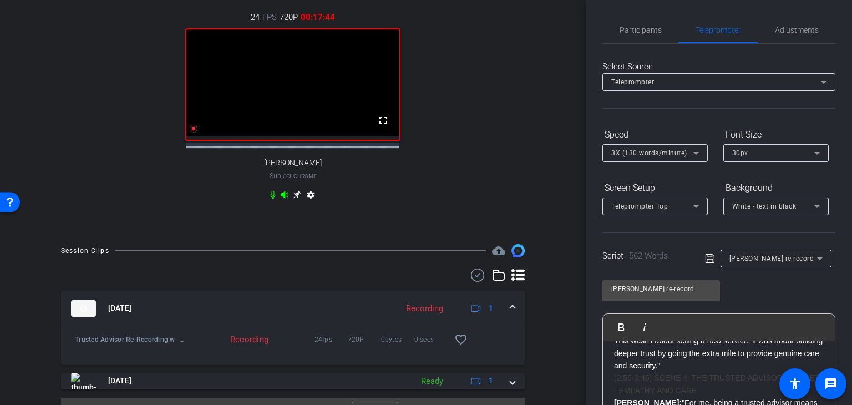
scroll to position [287, 0]
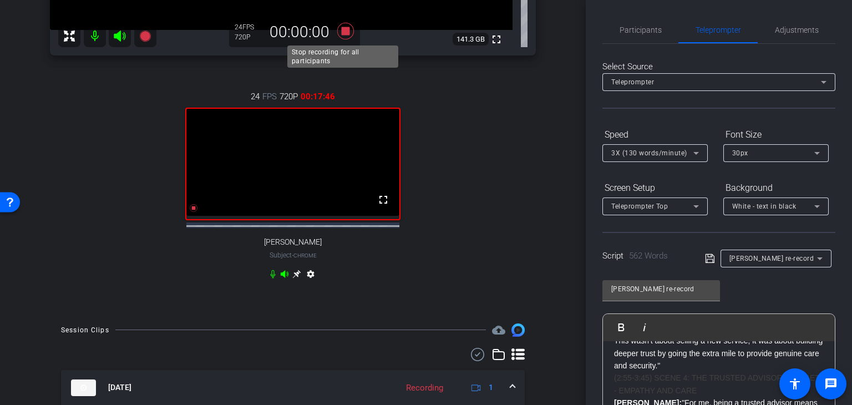
click at [343, 31] on icon at bounding box center [345, 31] width 17 height 17
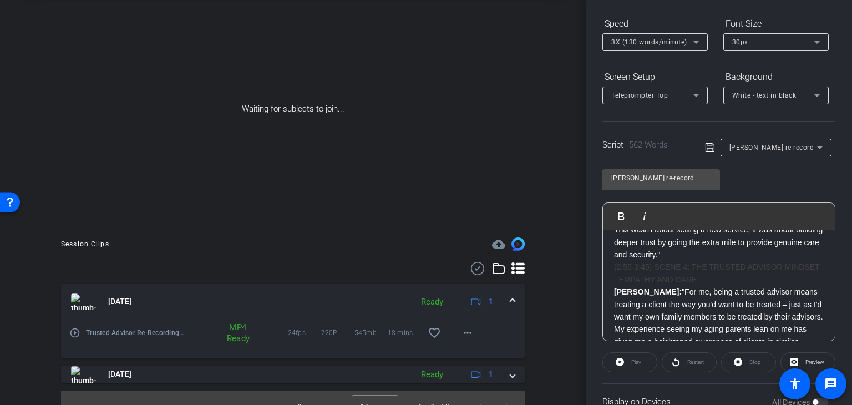
scroll to position [73, 0]
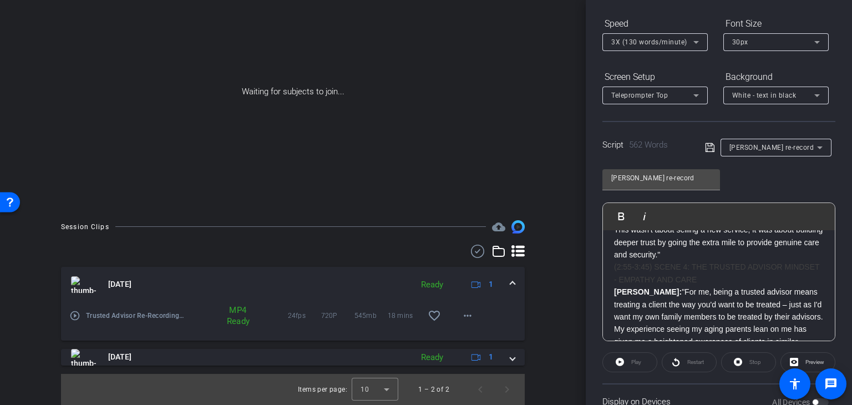
click at [78, 315] on mat-icon "play_circle_outline" at bounding box center [74, 315] width 11 height 11
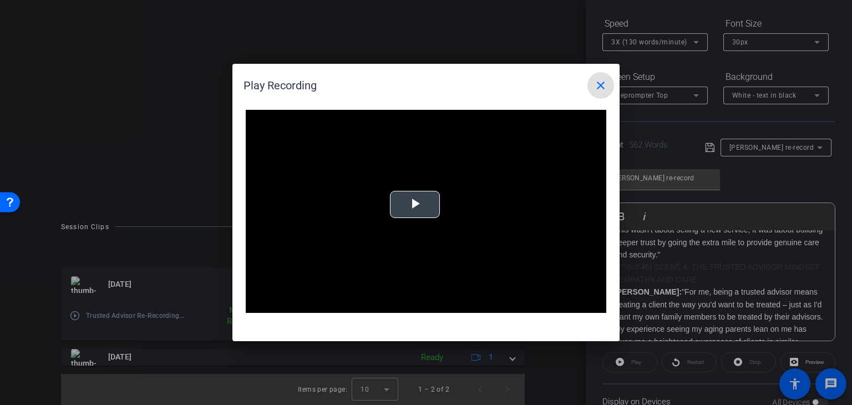
click at [415, 205] on span "Video Player" at bounding box center [415, 205] width 0 height 0
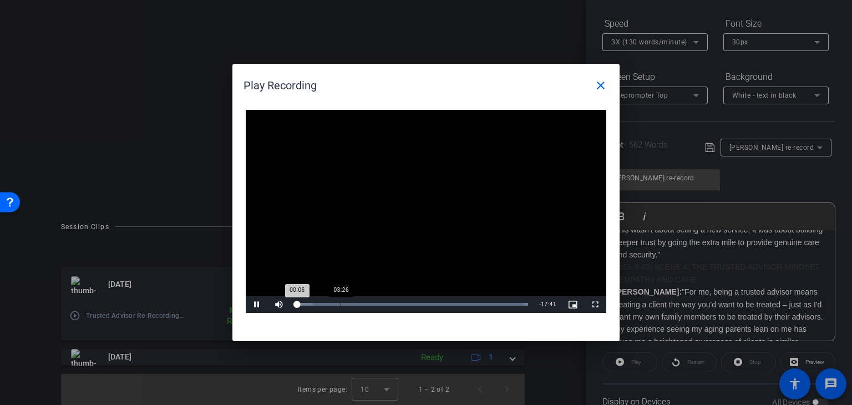
click at [346, 303] on div "Loaded : 100.00% 03:26 00:06" at bounding box center [412, 304] width 232 height 3
click at [356, 305] on div "Loaded : 100.00% 04:37 03:51" at bounding box center [412, 304] width 232 height 3
click at [403, 303] on div "08:14" at bounding box center [403, 304] width 1 height 3
click at [435, 303] on div "Loaded : 100.00% 10:30 08:16" at bounding box center [414, 304] width 236 height 3
click at [457, 302] on div "Loaded : 100.00% 12:10 10:34" at bounding box center [413, 304] width 247 height 17
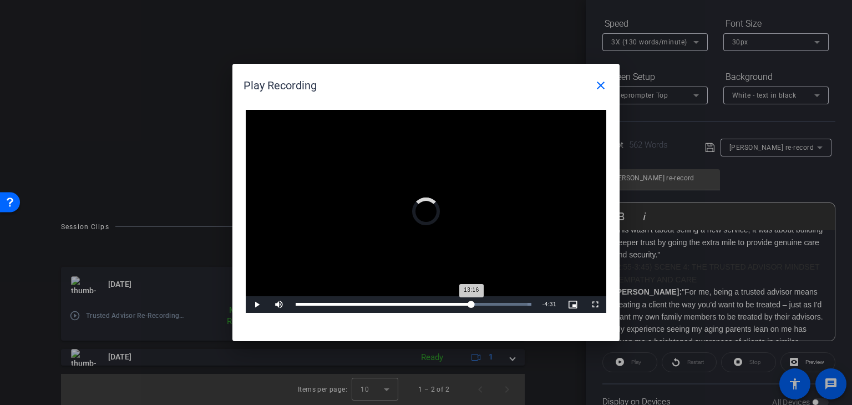
click at [471, 302] on div "Loaded : 100.00% 13:16 13:16" at bounding box center [413, 304] width 247 height 17
click at [484, 302] on div "Loaded : 100.00% 14:11 13:16" at bounding box center [413, 304] width 247 height 17
click at [498, 303] on div "Loaded : 100.00% 14:56 14:14" at bounding box center [414, 304] width 236 height 3
click at [510, 303] on div "16:12" at bounding box center [510, 304] width 1 height 3
click at [520, 303] on div "Loaded : 100.00% 16:57 16:15" at bounding box center [414, 304] width 236 height 3
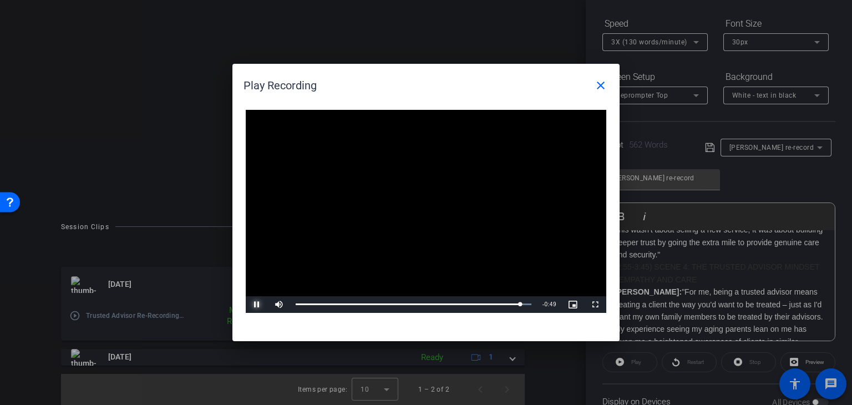
click at [257, 305] on span "Video Player" at bounding box center [257, 305] width 22 height 0
click at [606, 87] on mat-icon "close" at bounding box center [600, 85] width 13 height 13
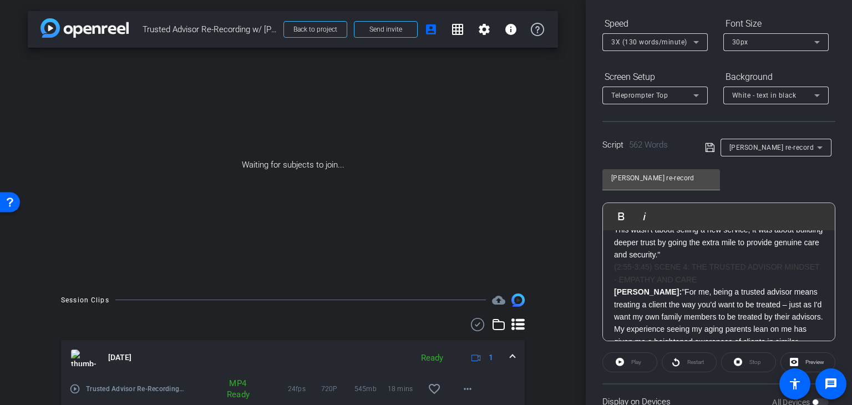
scroll to position [0, 0]
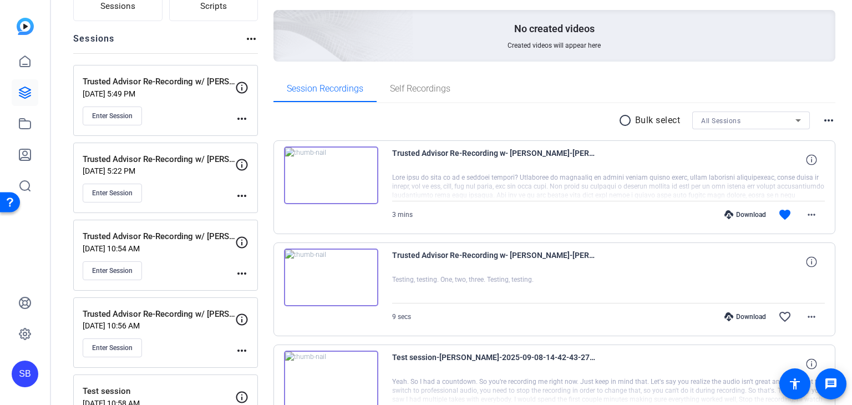
scroll to position [111, 0]
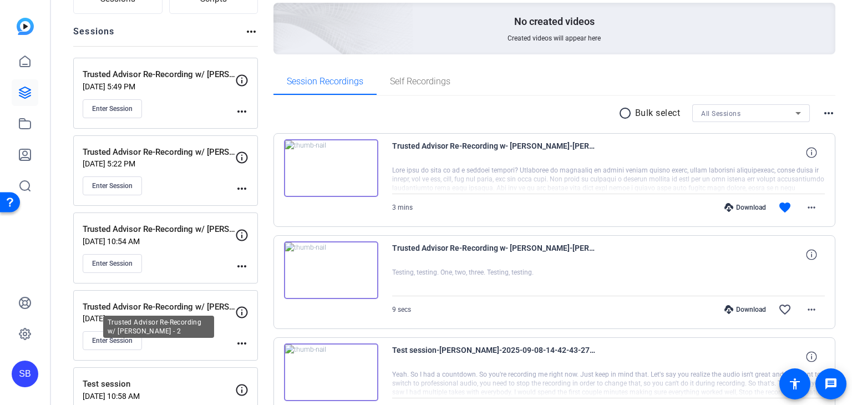
click at [201, 302] on p "Trusted Advisor Re-Recording w/ [PERSON_NAME] - 2" at bounding box center [159, 307] width 153 height 13
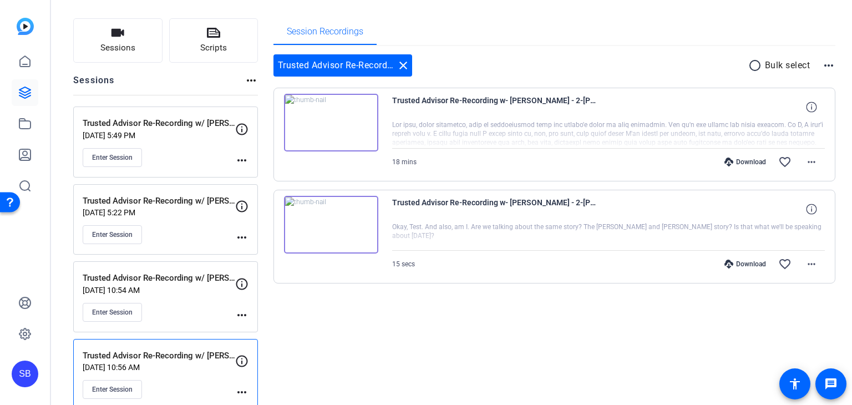
scroll to position [0, 0]
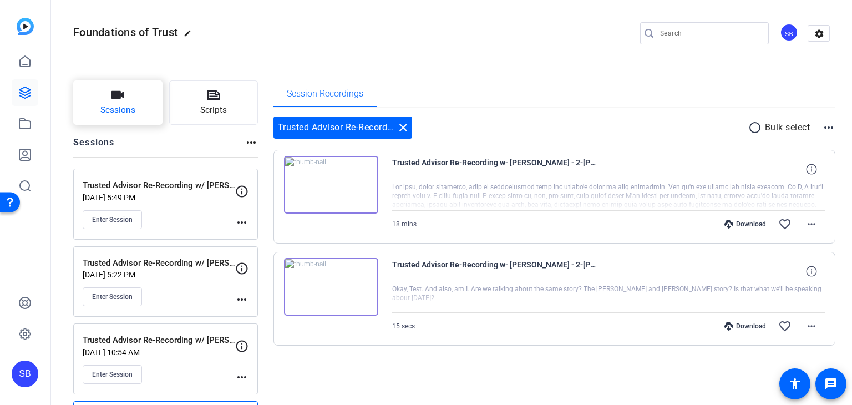
click at [123, 96] on icon "button" at bounding box center [118, 95] width 13 height 8
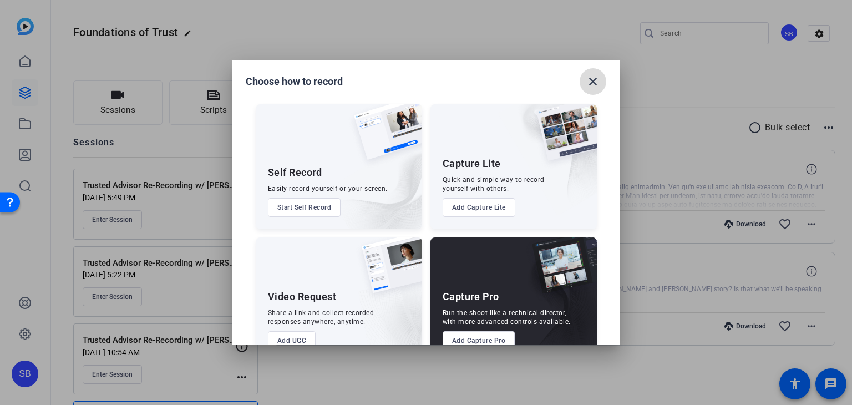
click at [593, 78] on mat-icon "close" at bounding box center [592, 81] width 13 height 13
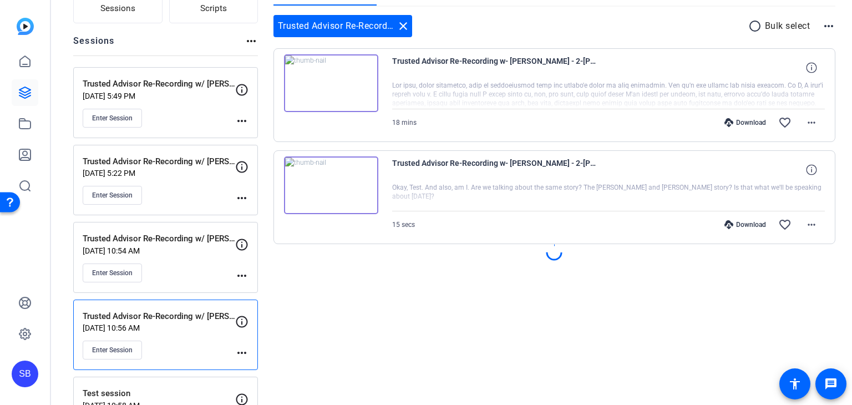
scroll to position [111, 0]
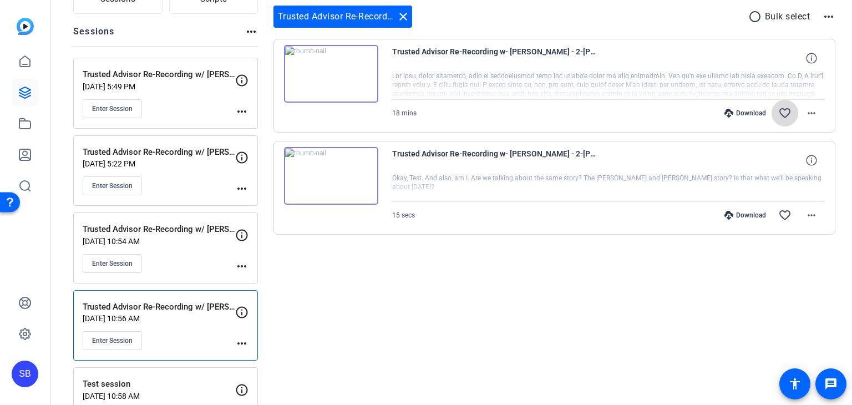
click at [779, 114] on mat-icon "favorite_border" at bounding box center [784, 113] width 13 height 13
click at [701, 70] on div "Trusted Advisor Re-Recording w- [PERSON_NAME] - 2-[PERSON_NAME]-2025-09-16-14-0…" at bounding box center [608, 58] width 433 height 27
click at [807, 112] on mat-icon "more_horiz" at bounding box center [811, 113] width 13 height 13
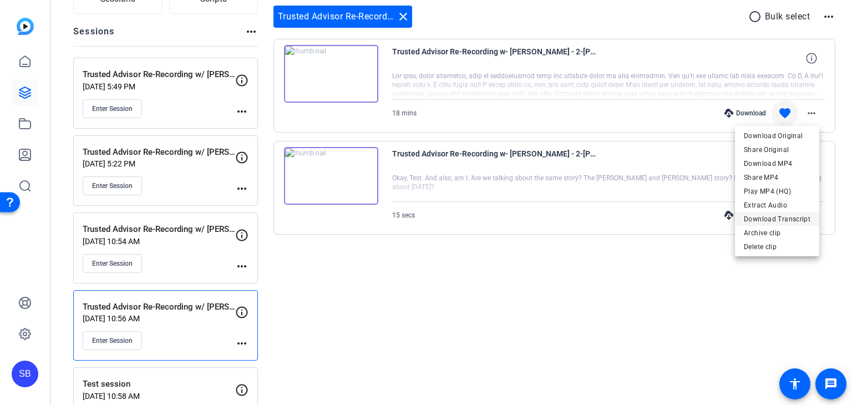
click at [805, 218] on span "Download Transcript" at bounding box center [777, 219] width 67 height 13
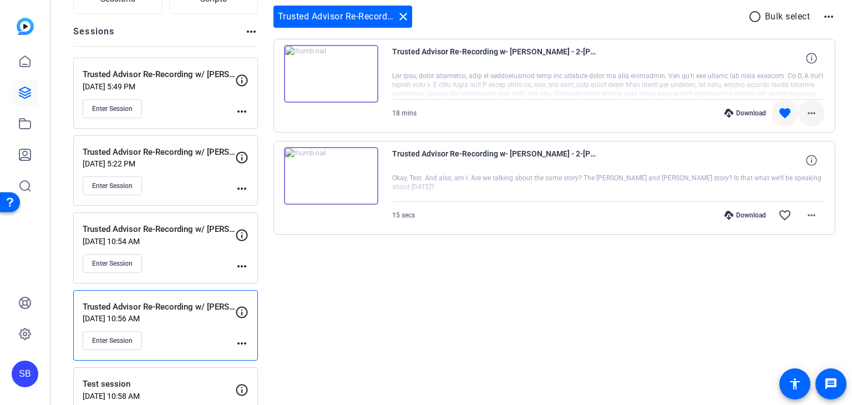
click at [807, 116] on mat-icon "more_horiz" at bounding box center [811, 113] width 13 height 13
